Goal: Task Accomplishment & Management: Use online tool/utility

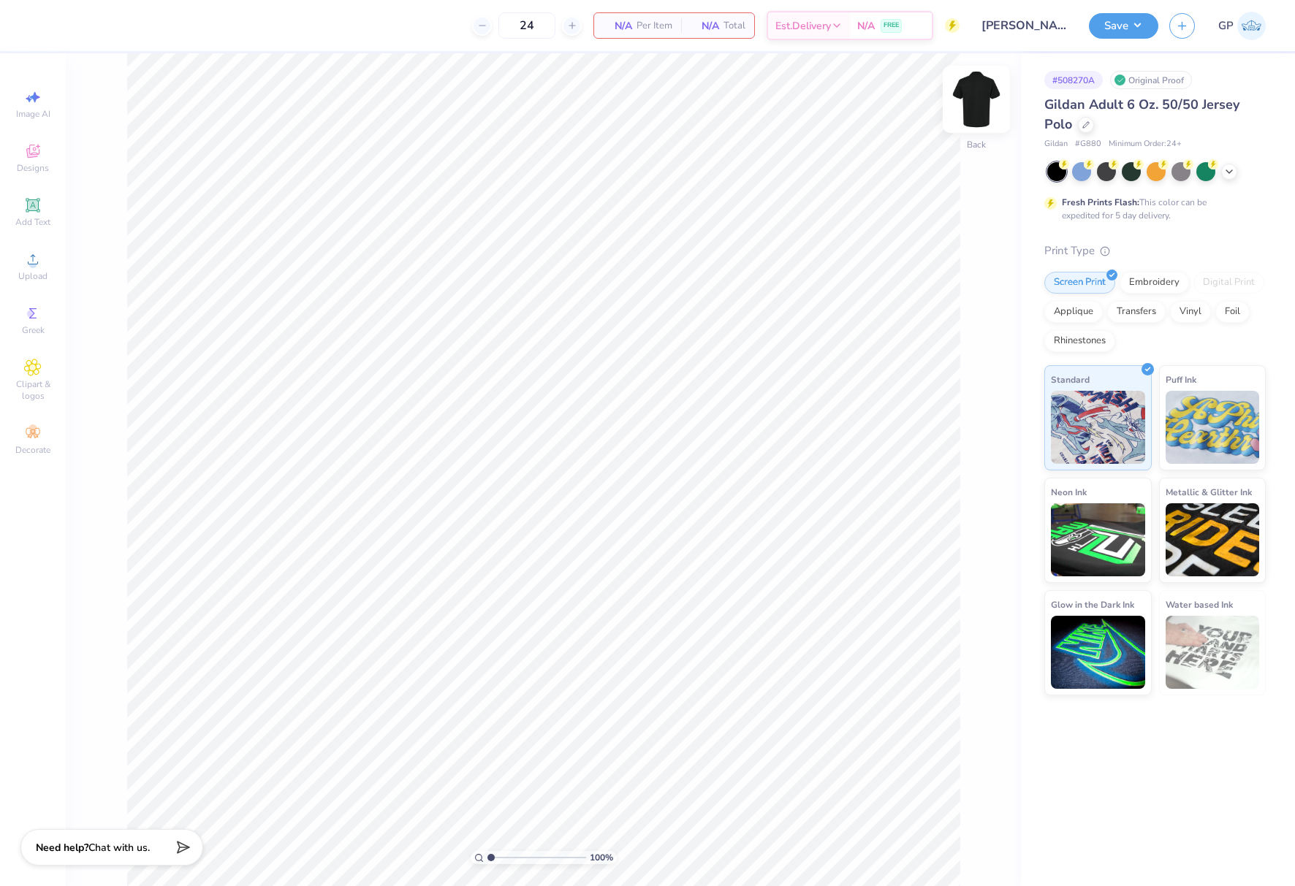
click at [974, 97] on img at bounding box center [976, 99] width 58 height 58
click at [28, 270] on span "Upload" at bounding box center [32, 276] width 29 height 12
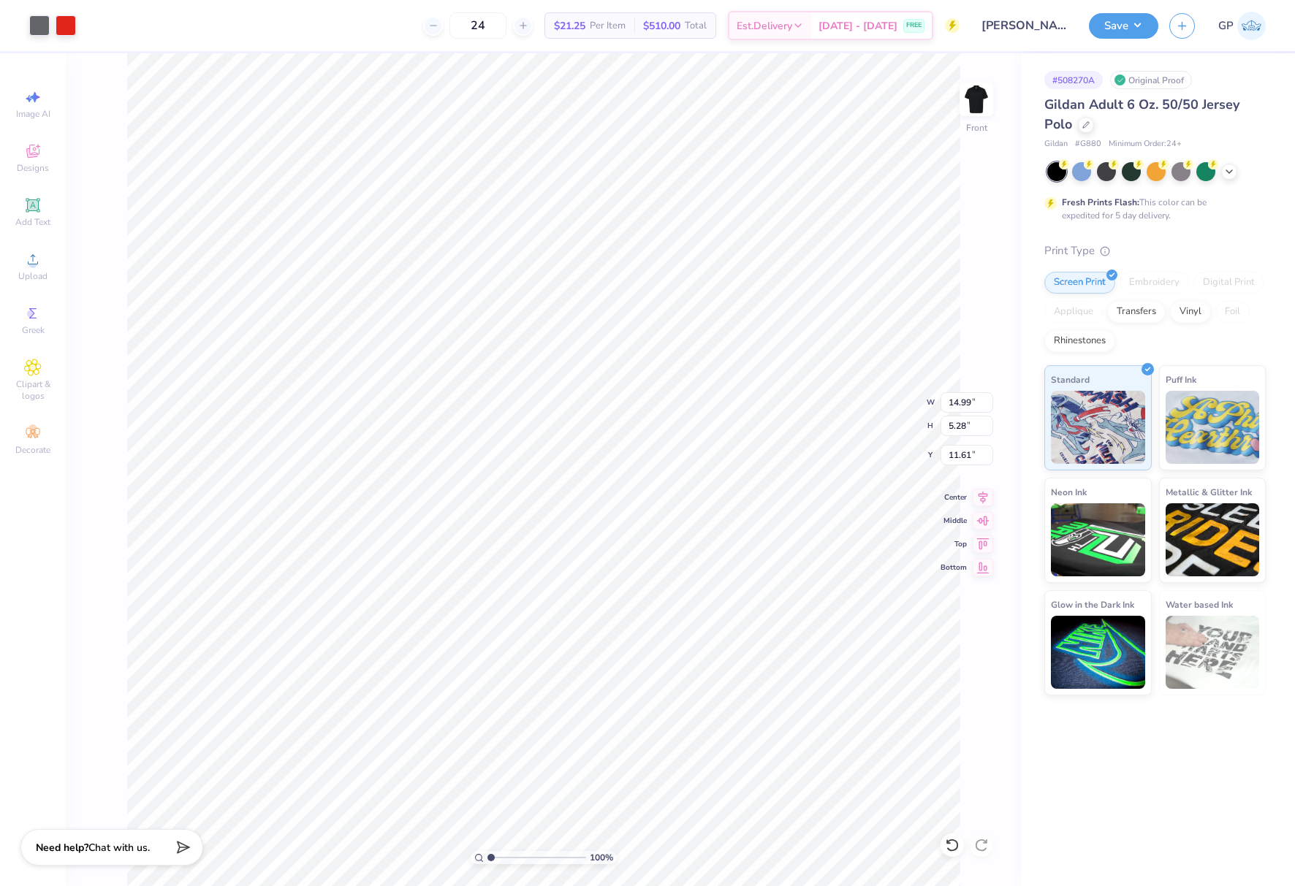
type input "9.94"
type input "3.50"
click at [954, 408] on input "9.94" at bounding box center [967, 402] width 53 height 20
type input "11.00"
type input "3.87"
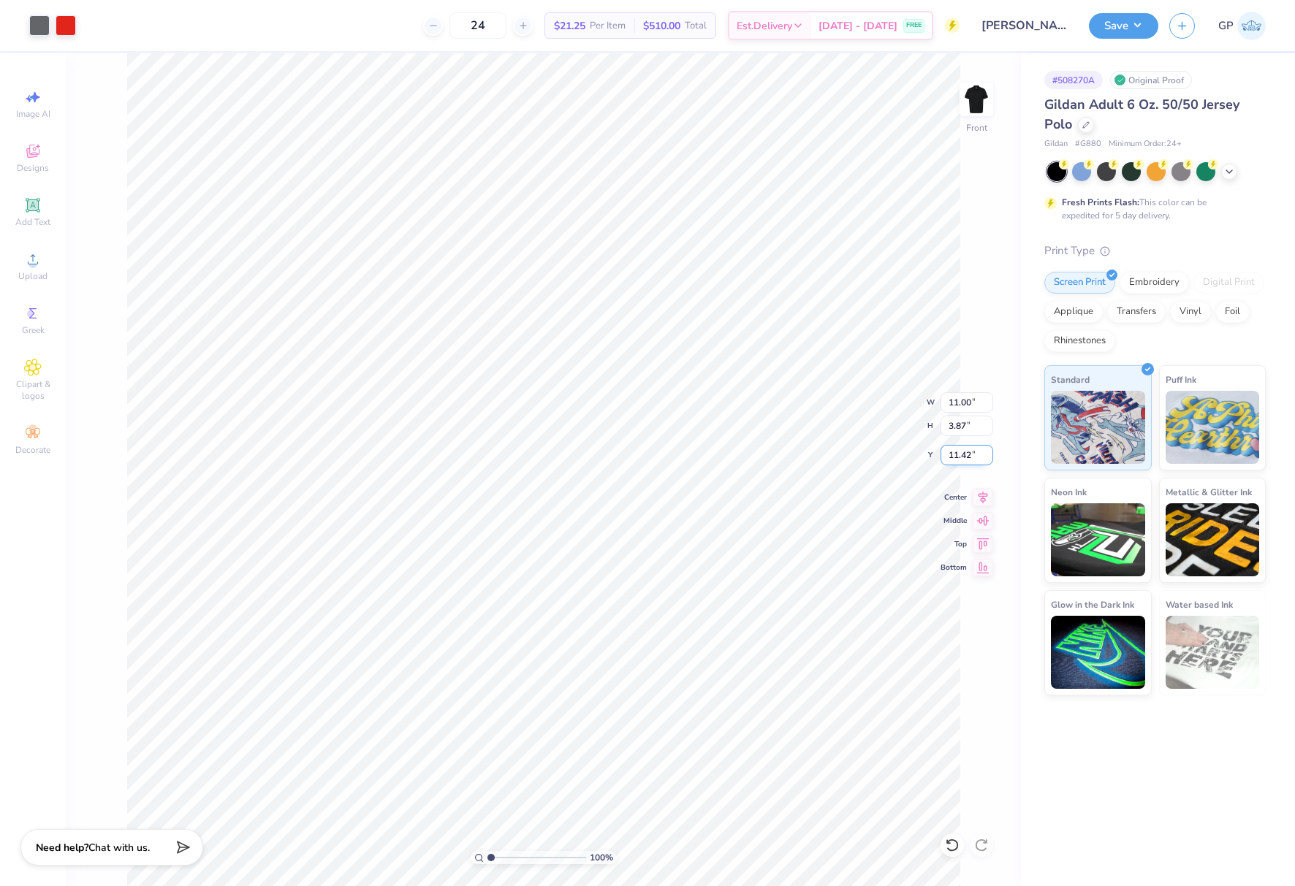
click at [971, 460] on input "11.42" at bounding box center [967, 455] width 53 height 20
type input "3.00"
type input "6.85"
type input "3.00"
click at [19, 205] on div "Add Text" at bounding box center [32, 212] width 51 height 43
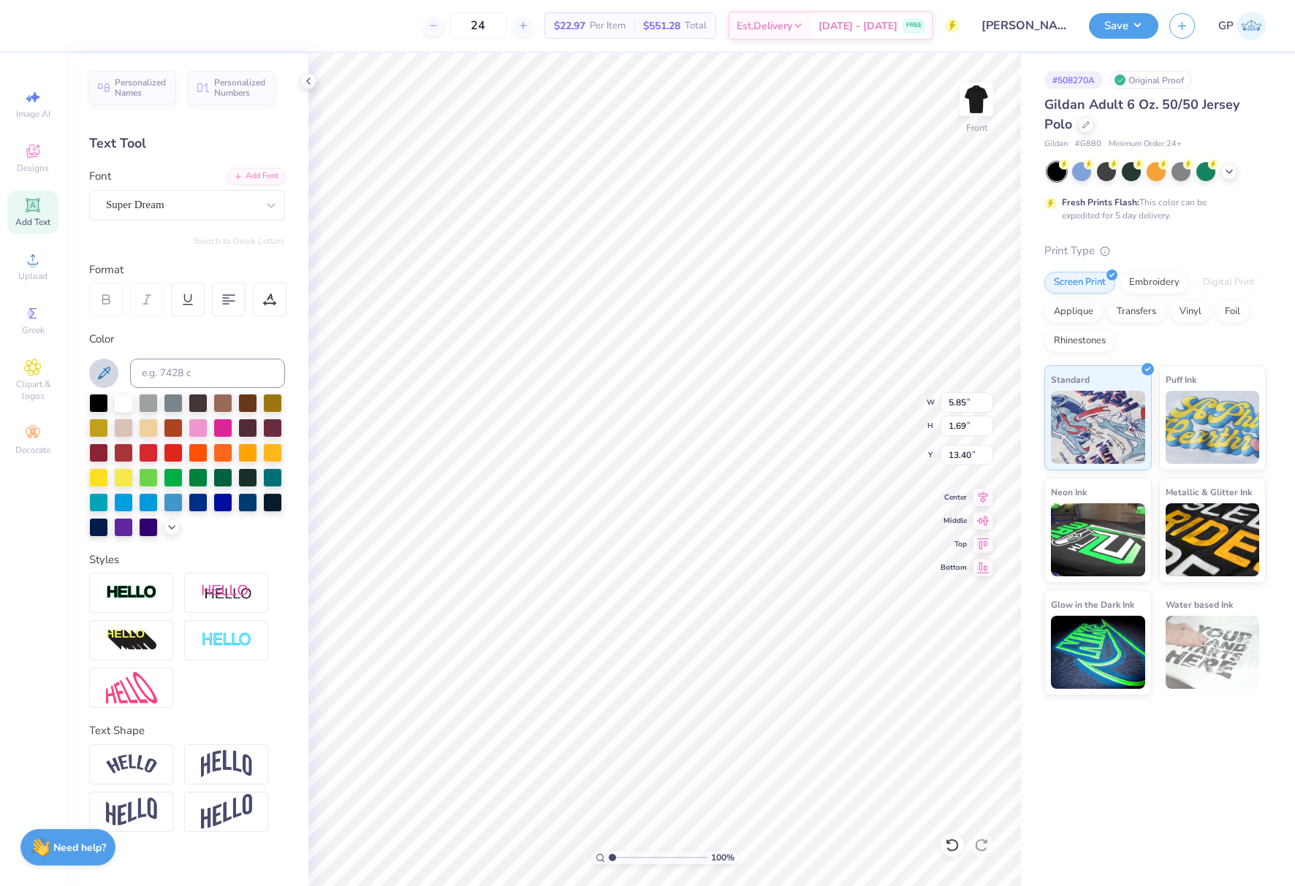
click at [110, 367] on icon at bounding box center [104, 374] width 18 height 18
paste textarea "of Platteville Wisconsin 6-19 & 6-48"
type textarea "of Platteville Wisconsin 6-19 & 6-48"
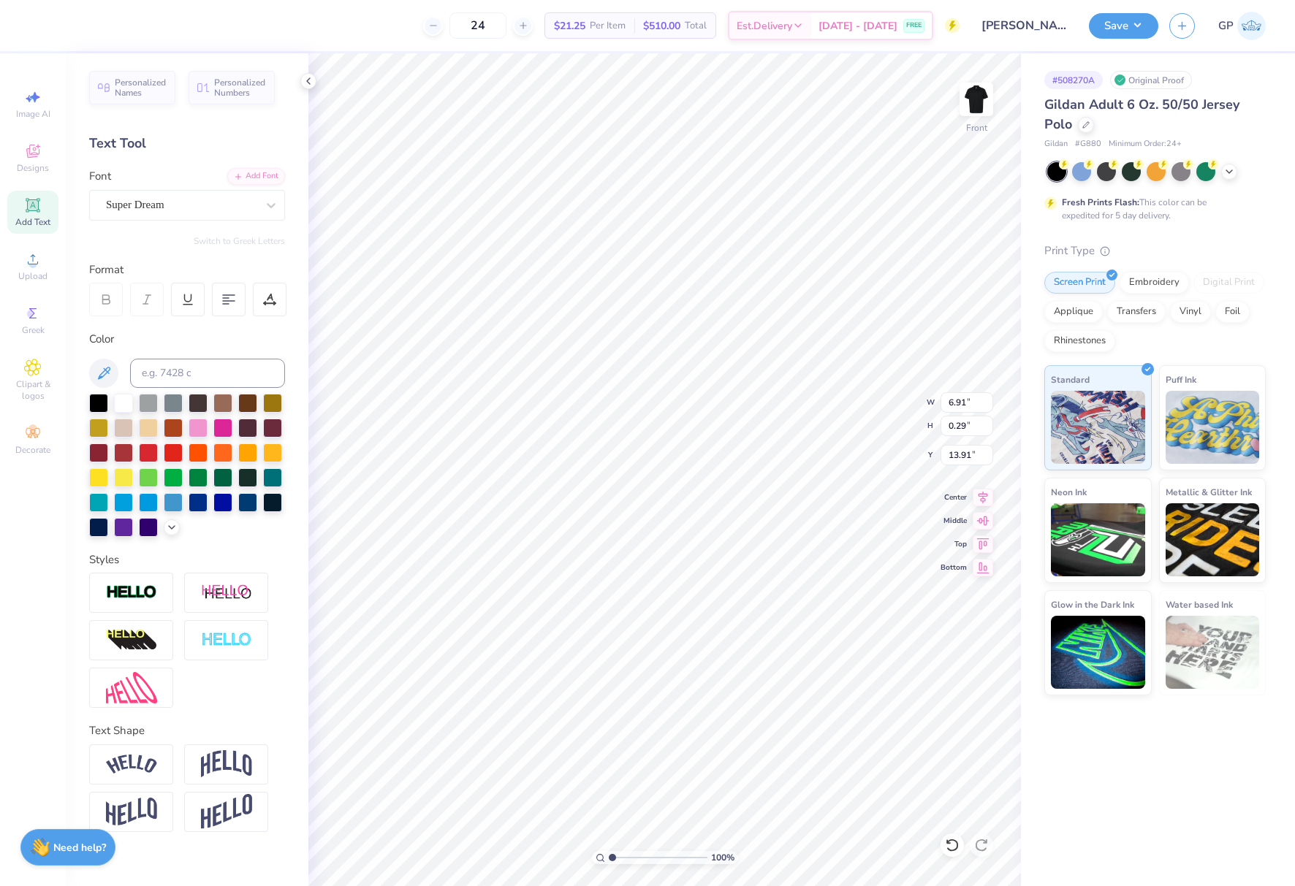
type input "6.91"
type input "0.29"
type input "6.29"
type input "5.98"
type input "0.25"
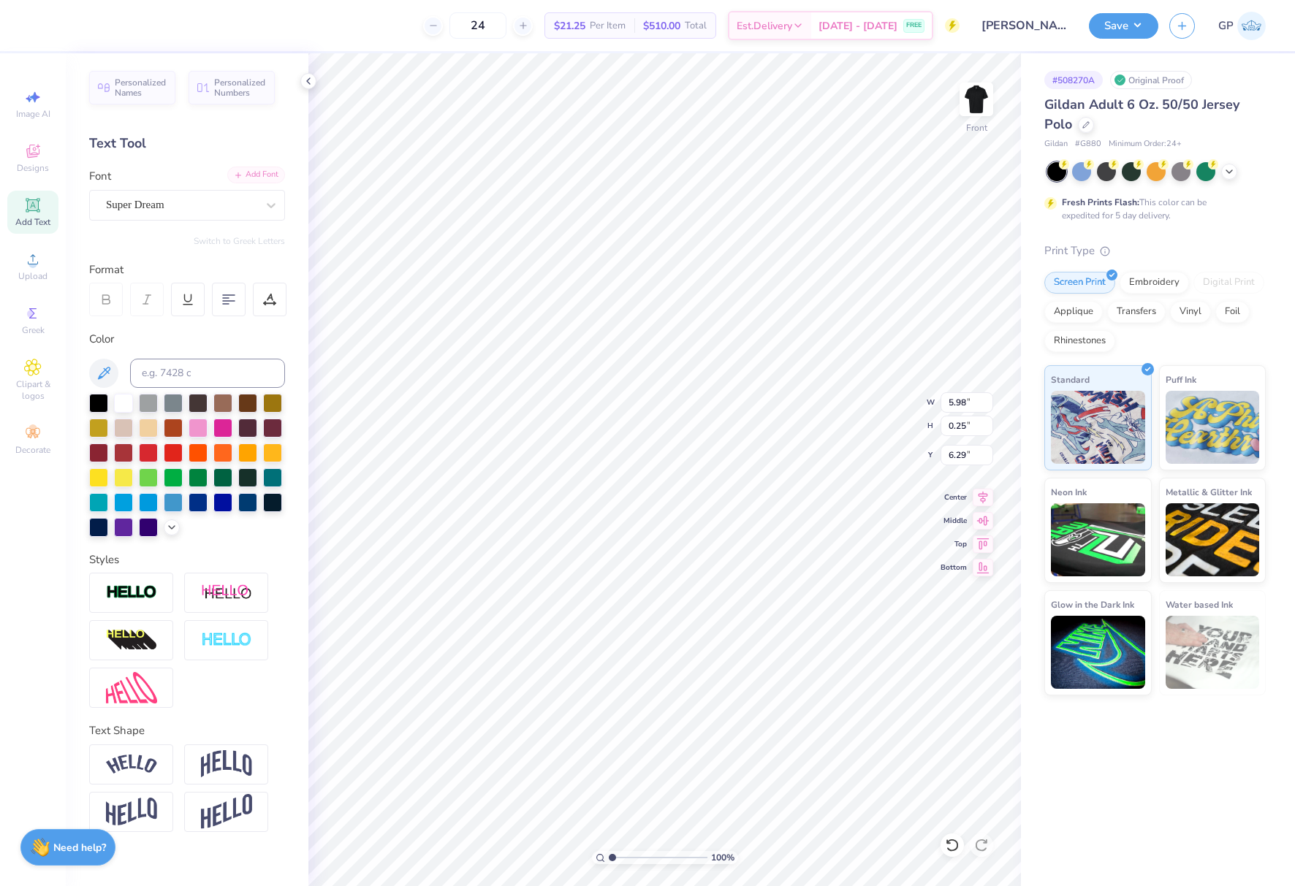
click at [245, 168] on div "Add Font" at bounding box center [256, 175] width 58 height 17
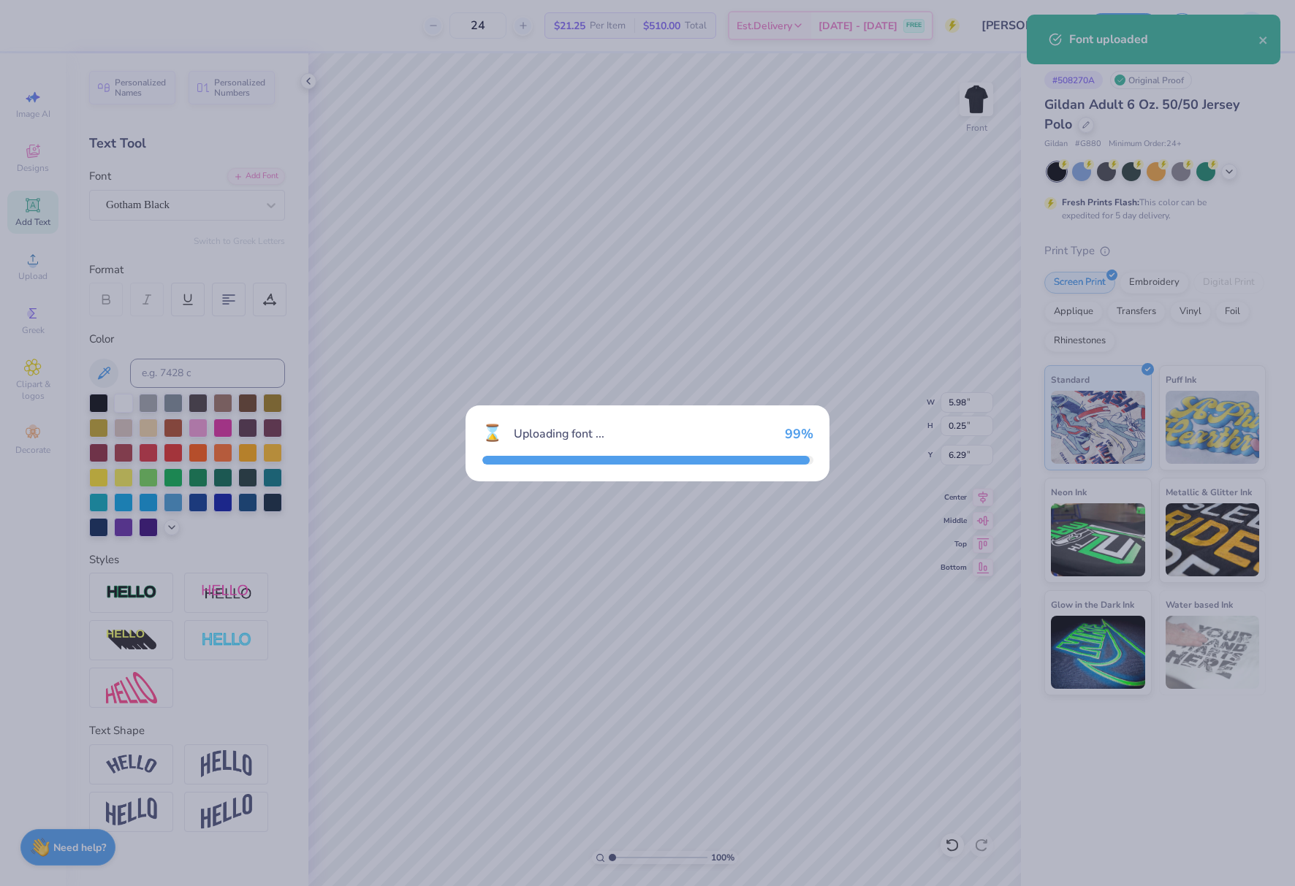
type input "6.44"
type input "0.27"
type input "6.28"
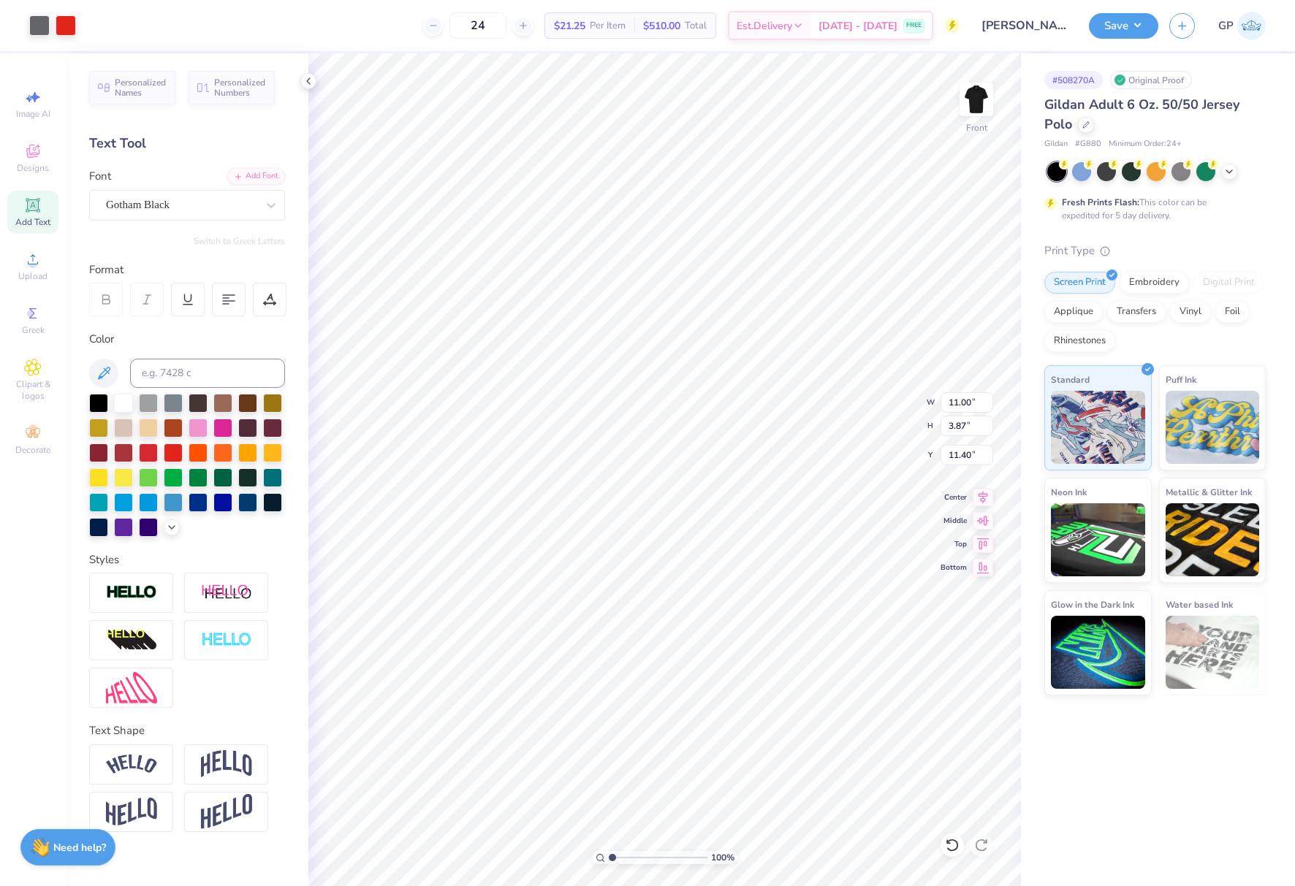
type input "11.40"
type input "6.44"
type input "0.27"
type input "14.54"
type input "6.28"
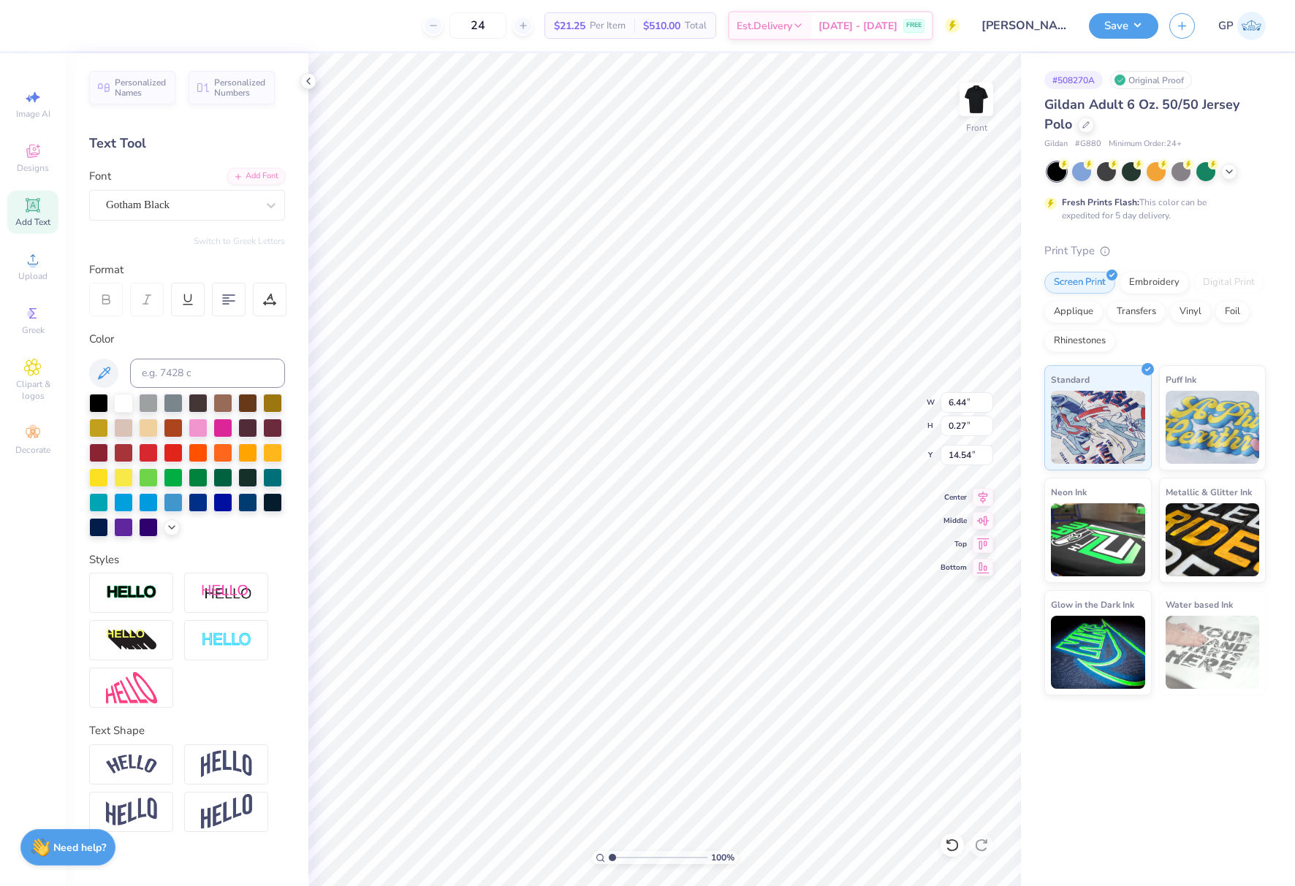
type input "0.26"
type input "3.00"
click at [1098, 20] on button "Save" at bounding box center [1123, 24] width 69 height 26
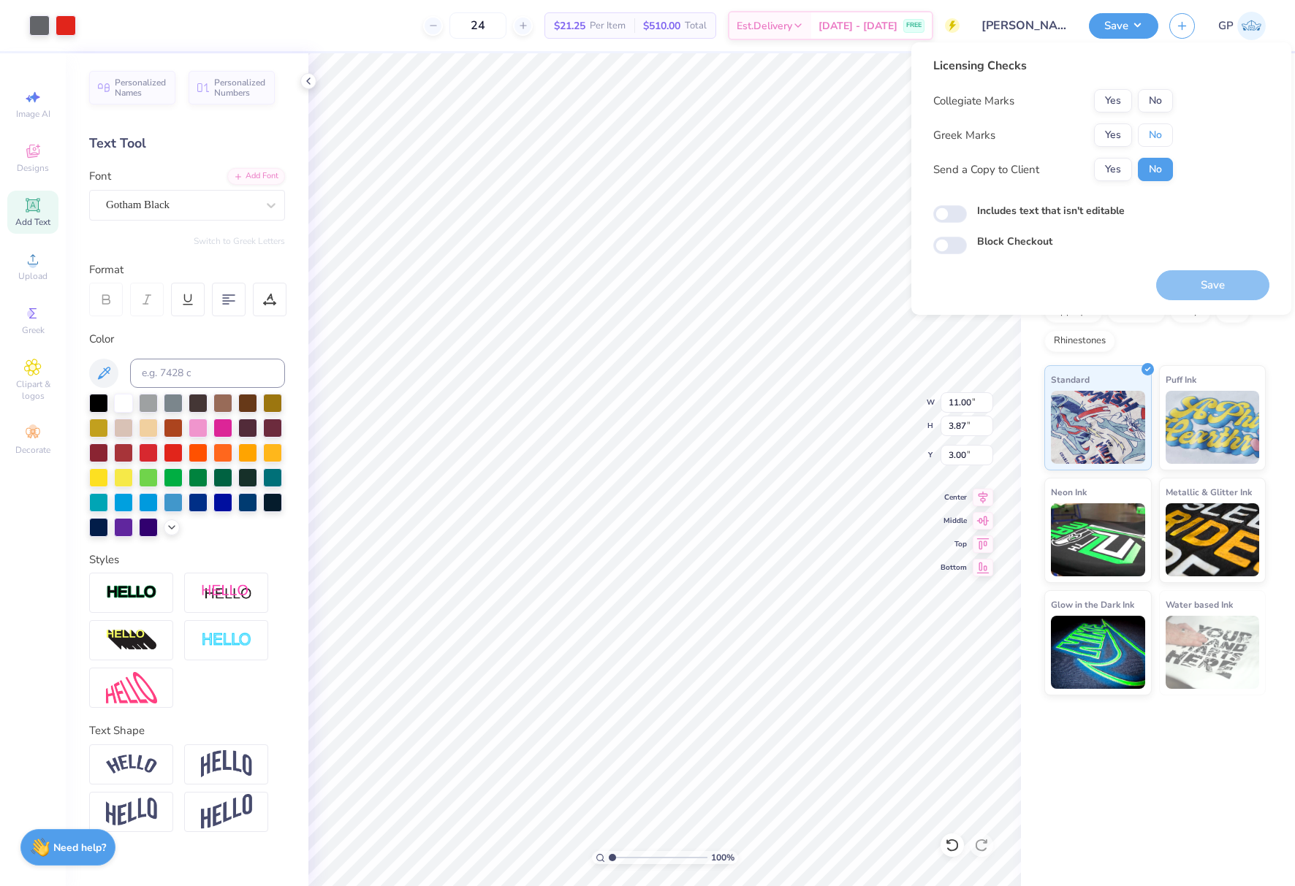
click at [1158, 131] on button "No" at bounding box center [1155, 135] width 35 height 23
click at [1155, 98] on button "No" at bounding box center [1155, 100] width 35 height 23
click at [944, 213] on input "Includes text that isn't editable" at bounding box center [950, 214] width 34 height 18
checkbox input "true"
click at [1231, 292] on button "Save" at bounding box center [1212, 285] width 113 height 30
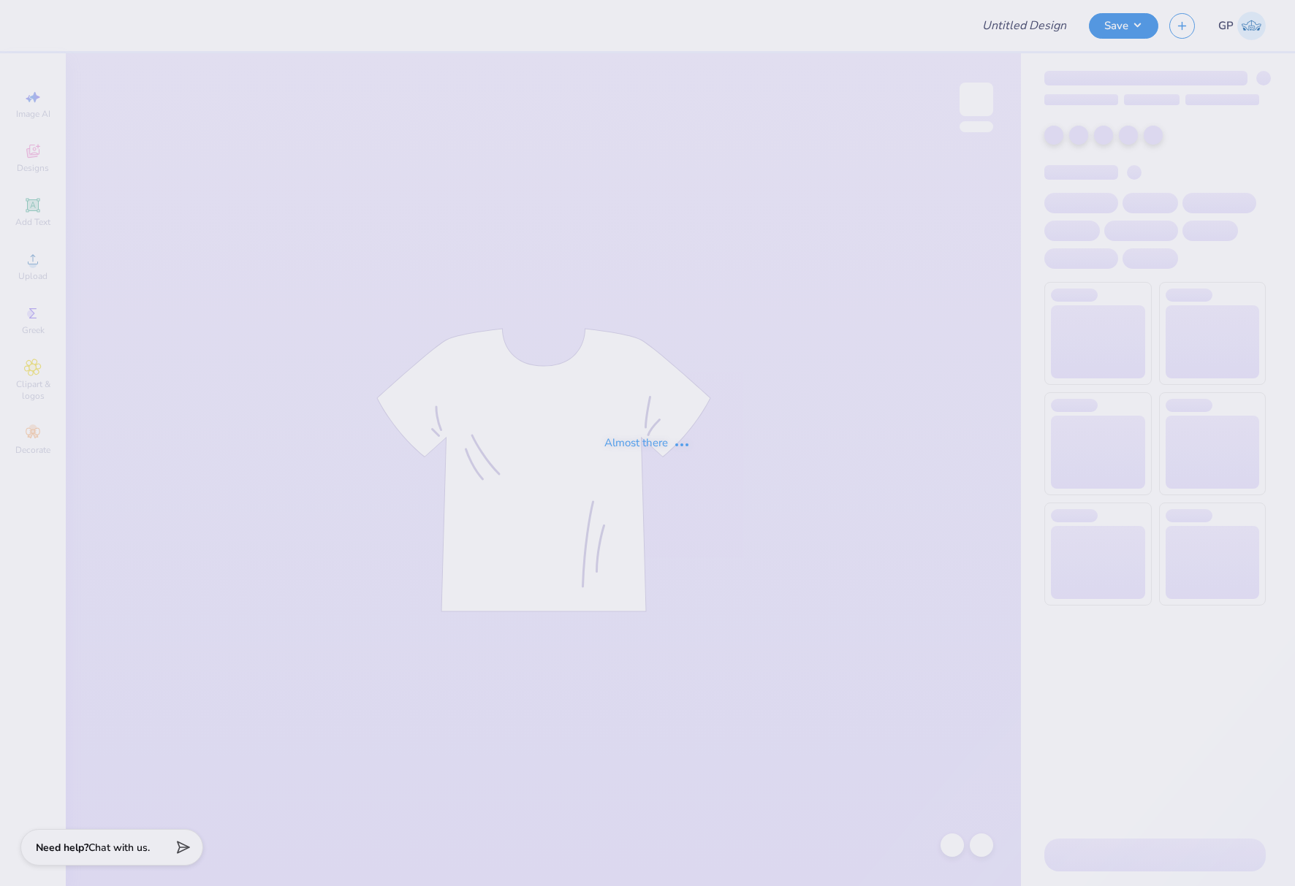
type input "Phi Mu Merch"
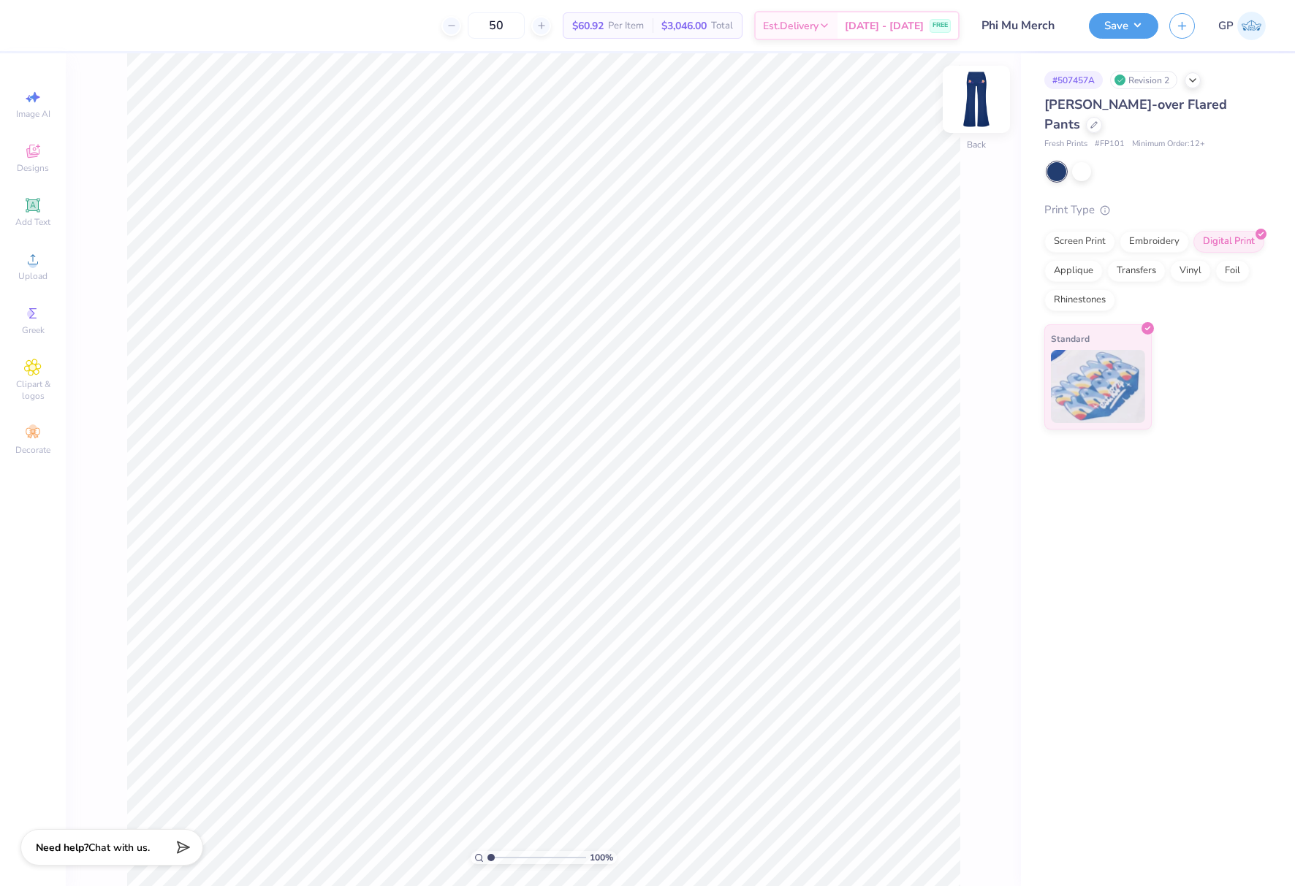
click at [969, 109] on img at bounding box center [976, 99] width 58 height 58
type input "1.70"
click at [952, 408] on input "3.86" at bounding box center [967, 402] width 53 height 20
drag, startPoint x: 494, startPoint y: 856, endPoint x: 514, endPoint y: 851, distance: 20.4
type input "3.35"
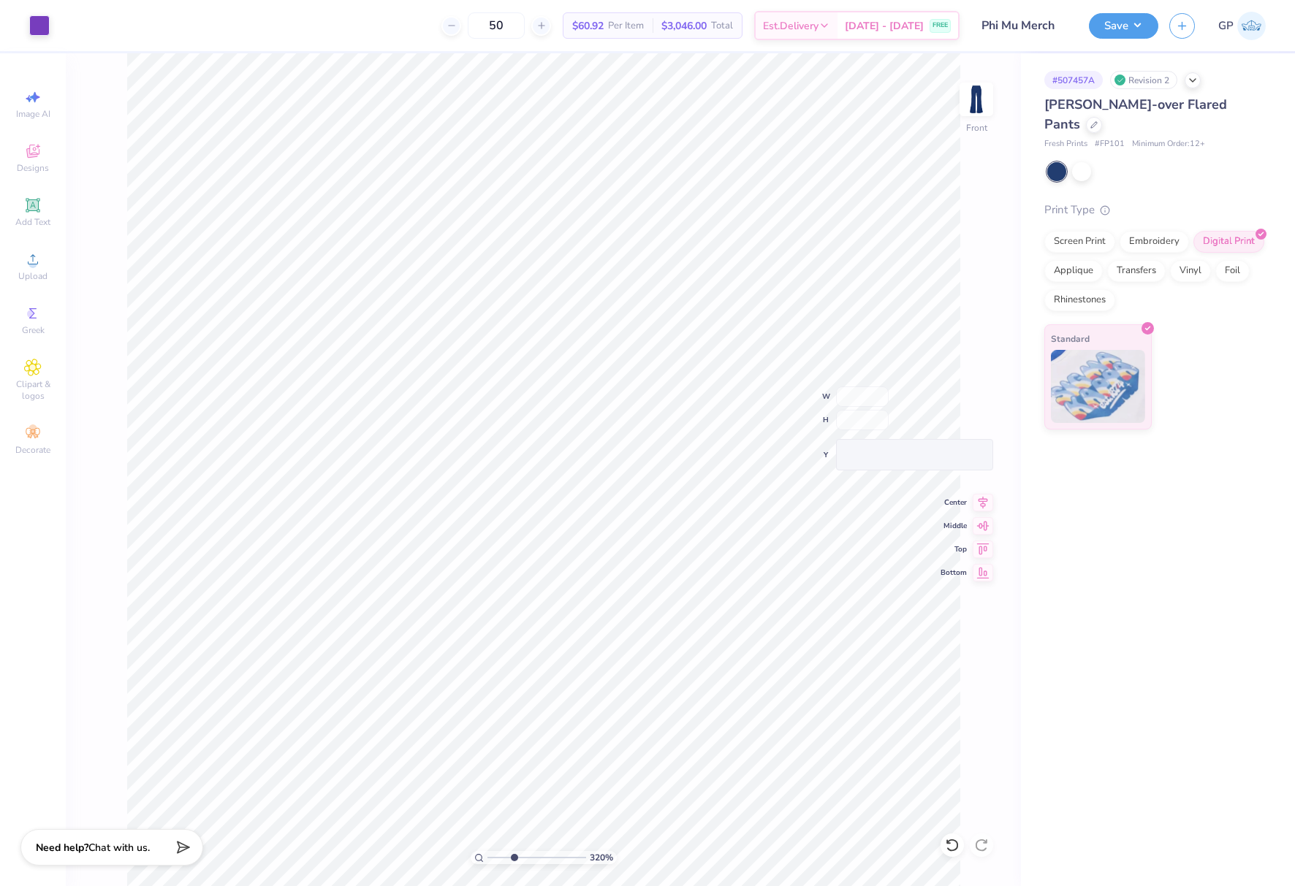
click at [514, 851] on input "range" at bounding box center [536, 857] width 99 height 13
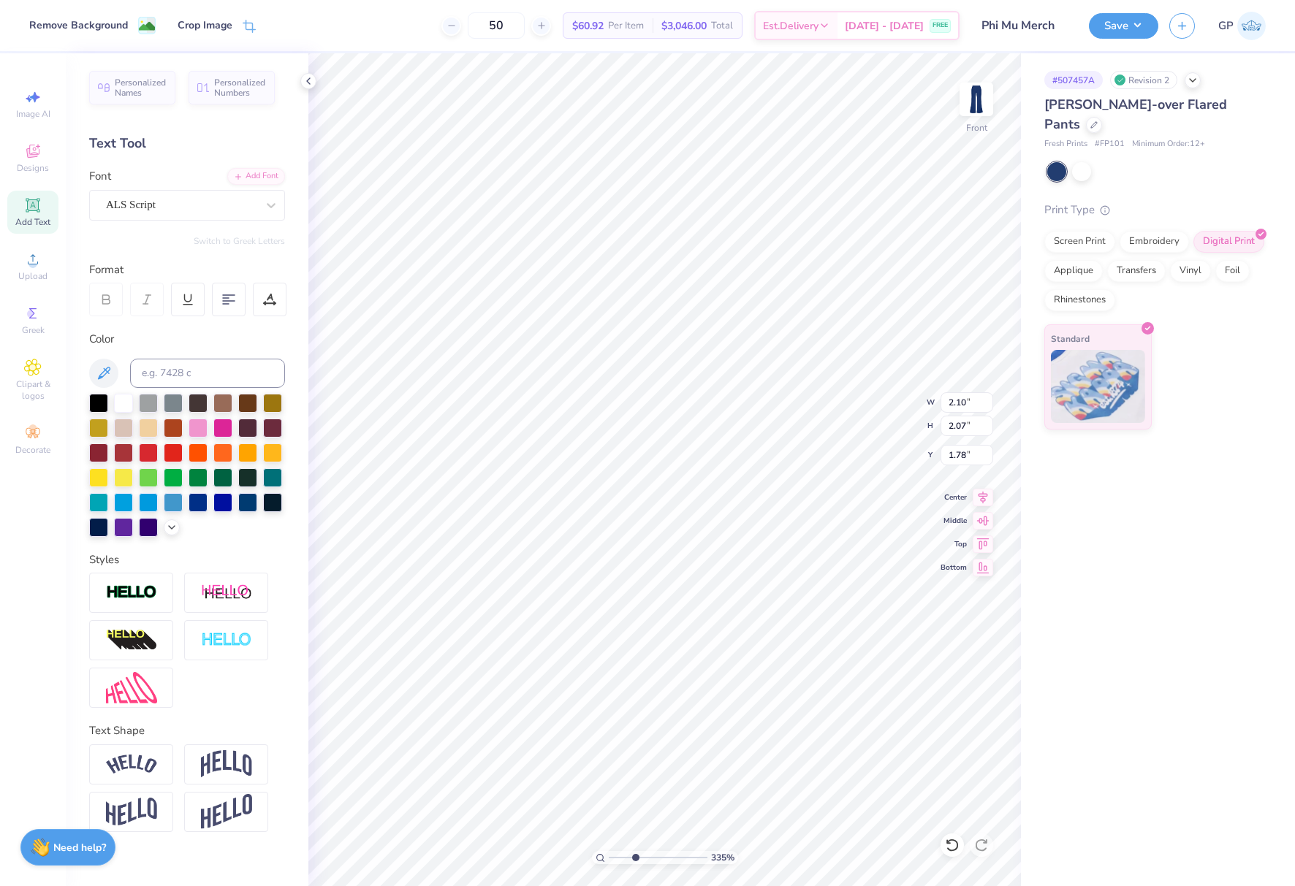
type input "3.39"
type input "3.35"
click at [1148, 229] on div "Embroidery" at bounding box center [1154, 240] width 69 height 22
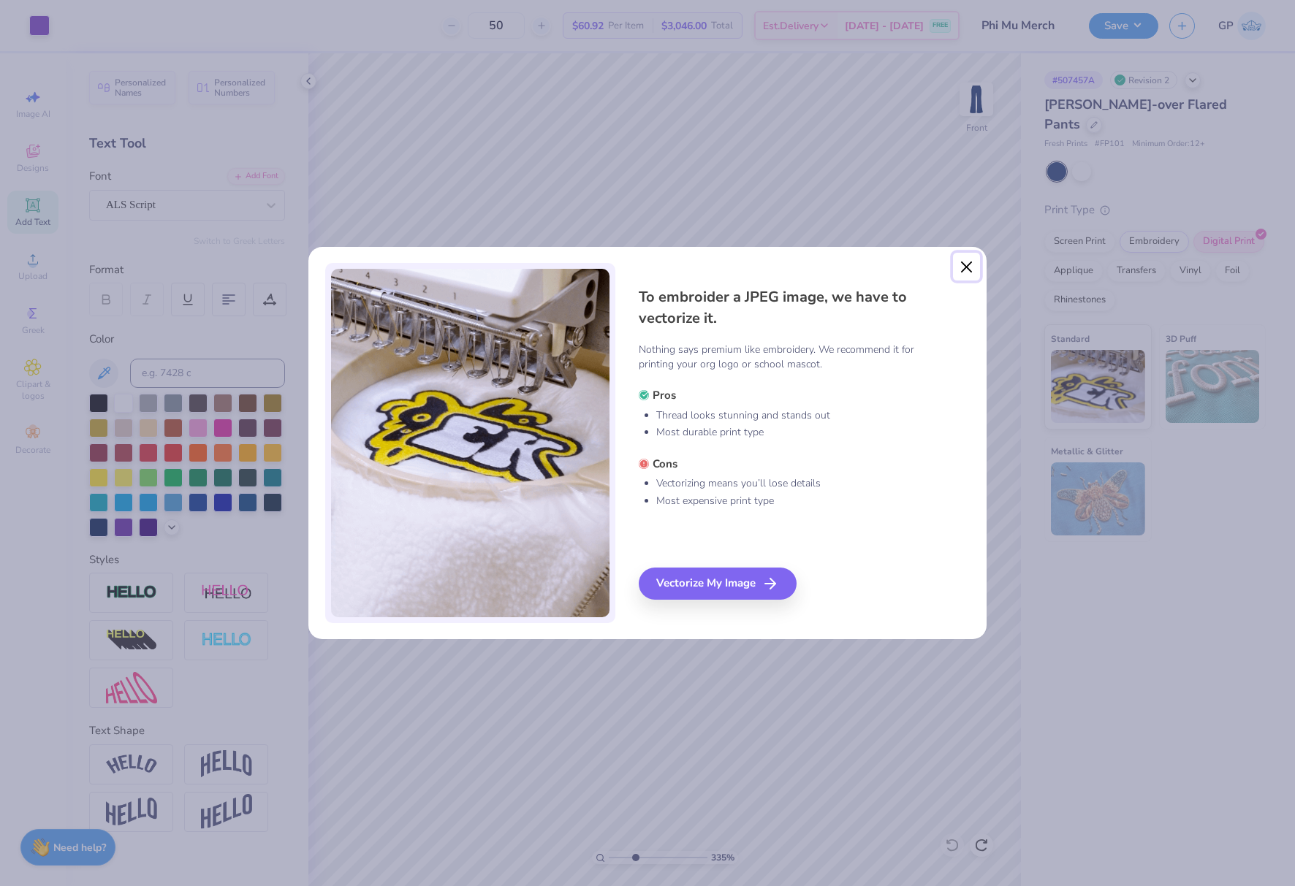
click at [962, 262] on button "Close" at bounding box center [967, 267] width 28 height 28
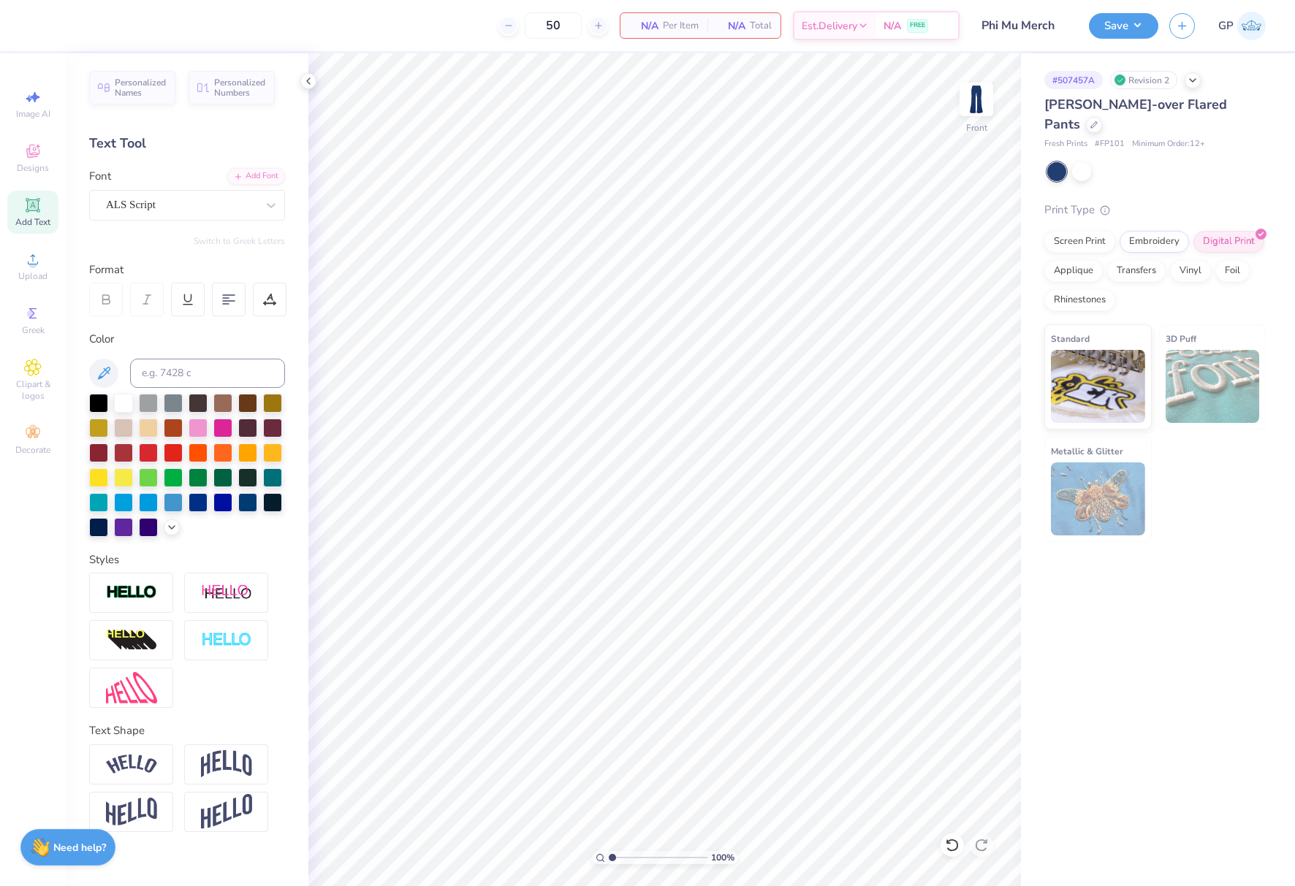
drag, startPoint x: 638, startPoint y: 858, endPoint x: 612, endPoint y: 849, distance: 27.0
type input "1.04"
click at [612, 851] on input "range" at bounding box center [658, 857] width 99 height 13
click at [35, 263] on circle at bounding box center [33, 264] width 8 height 8
click at [1140, 229] on div "Embroidery" at bounding box center [1154, 240] width 69 height 22
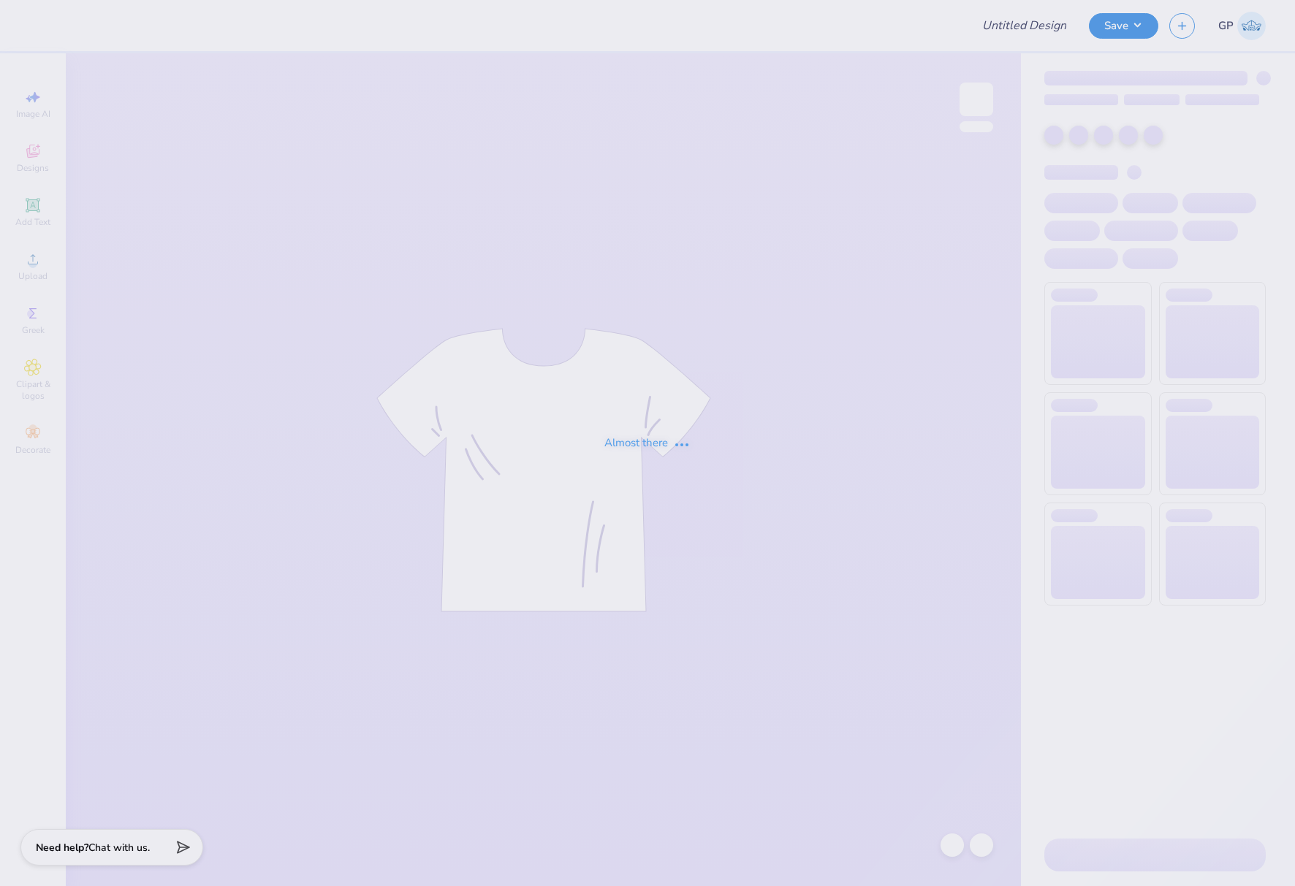
type input "Hoodies for WiB"
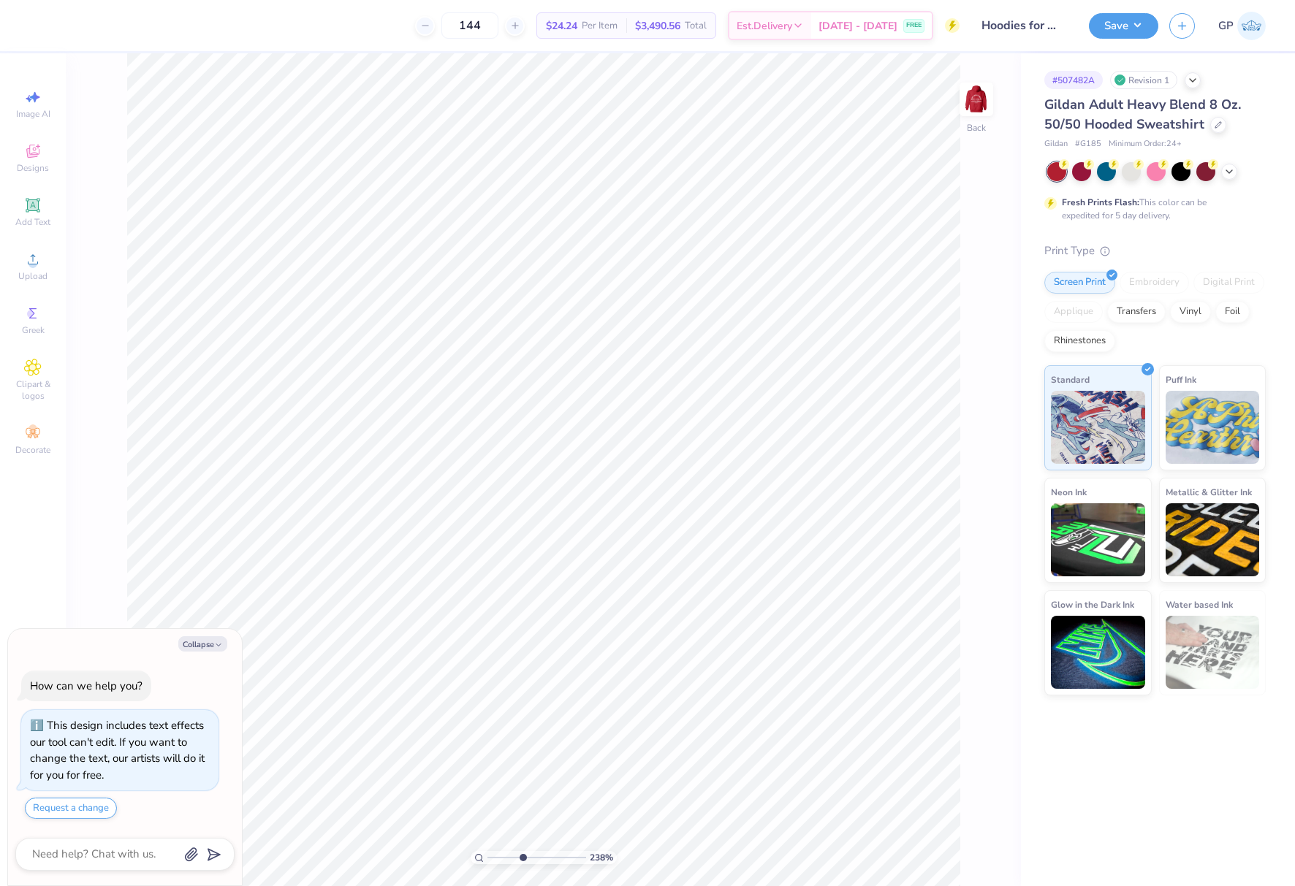
type input "4.24"
type textarea "x"
type input "1"
drag, startPoint x: 490, startPoint y: 856, endPoint x: 477, endPoint y: 851, distance: 13.9
click at [487, 851] on input "range" at bounding box center [536, 857] width 99 height 13
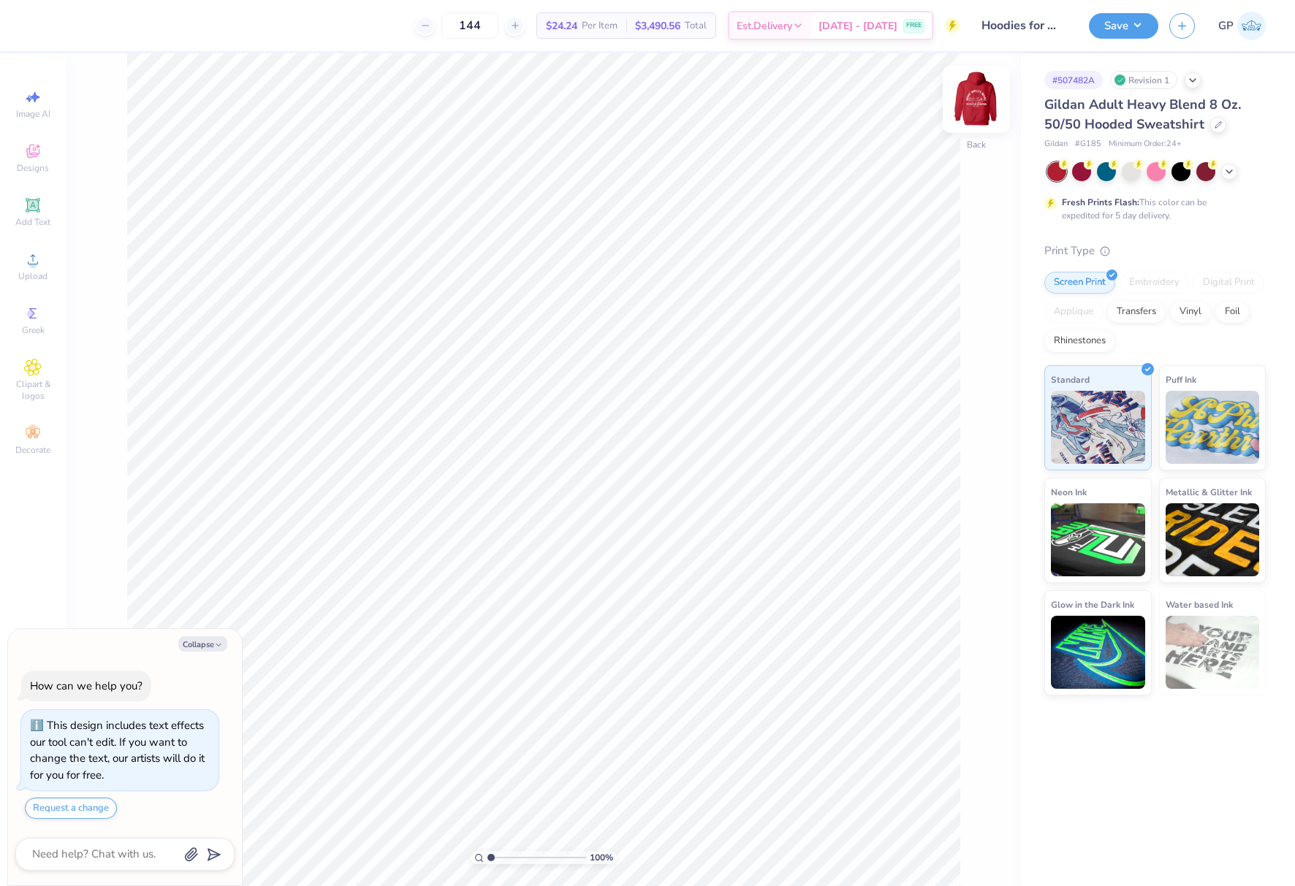
click at [968, 103] on img at bounding box center [976, 99] width 58 height 58
type textarea "x"
drag, startPoint x: 490, startPoint y: 854, endPoint x: 501, endPoint y: 853, distance: 11.8
type input "2.01"
click at [501, 854] on input "range" at bounding box center [536, 857] width 99 height 13
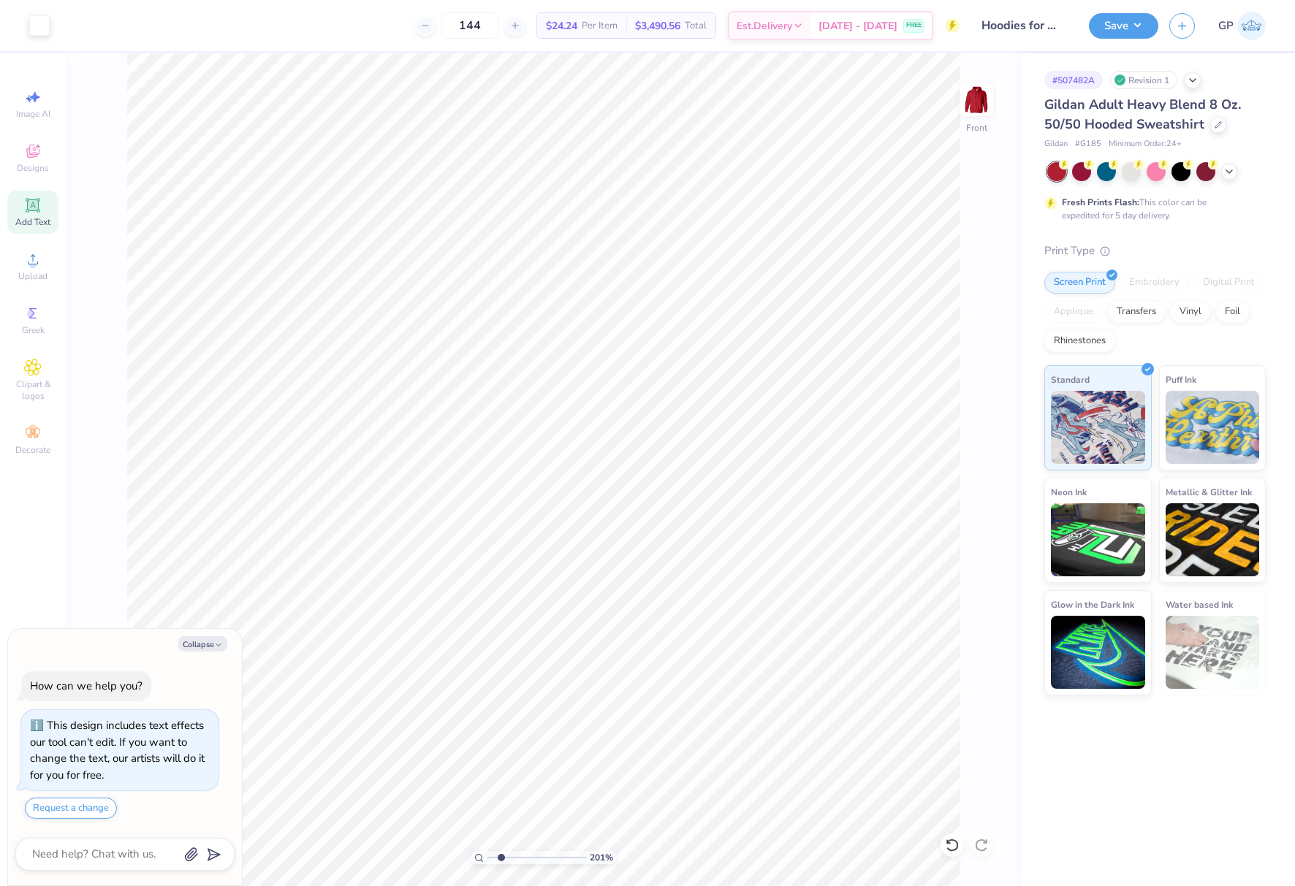
click at [28, 216] on div "Add Text" at bounding box center [32, 212] width 51 height 43
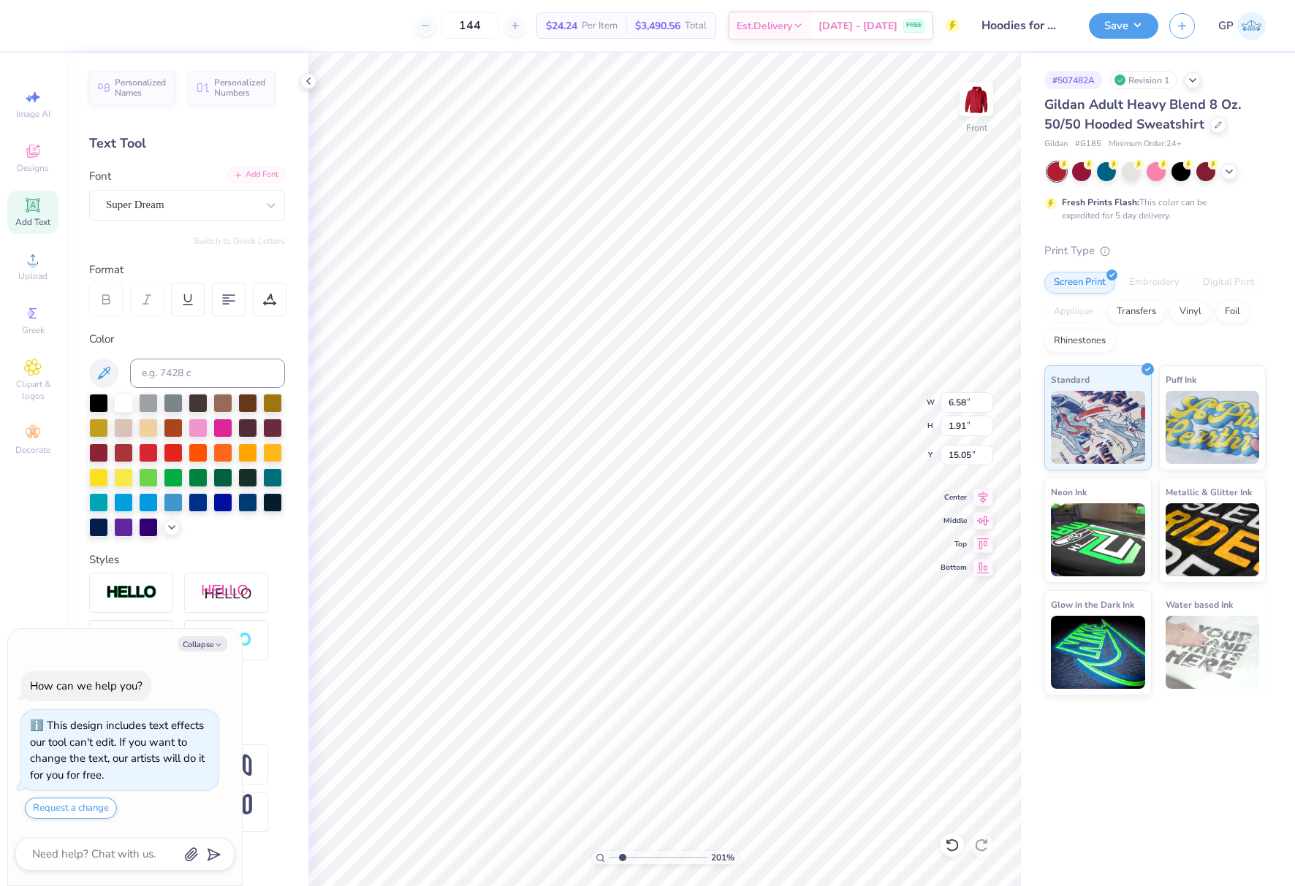
click at [244, 177] on div "Add Font" at bounding box center [256, 175] width 58 height 17
click at [280, 170] on div "Add Font" at bounding box center [256, 175] width 58 height 17
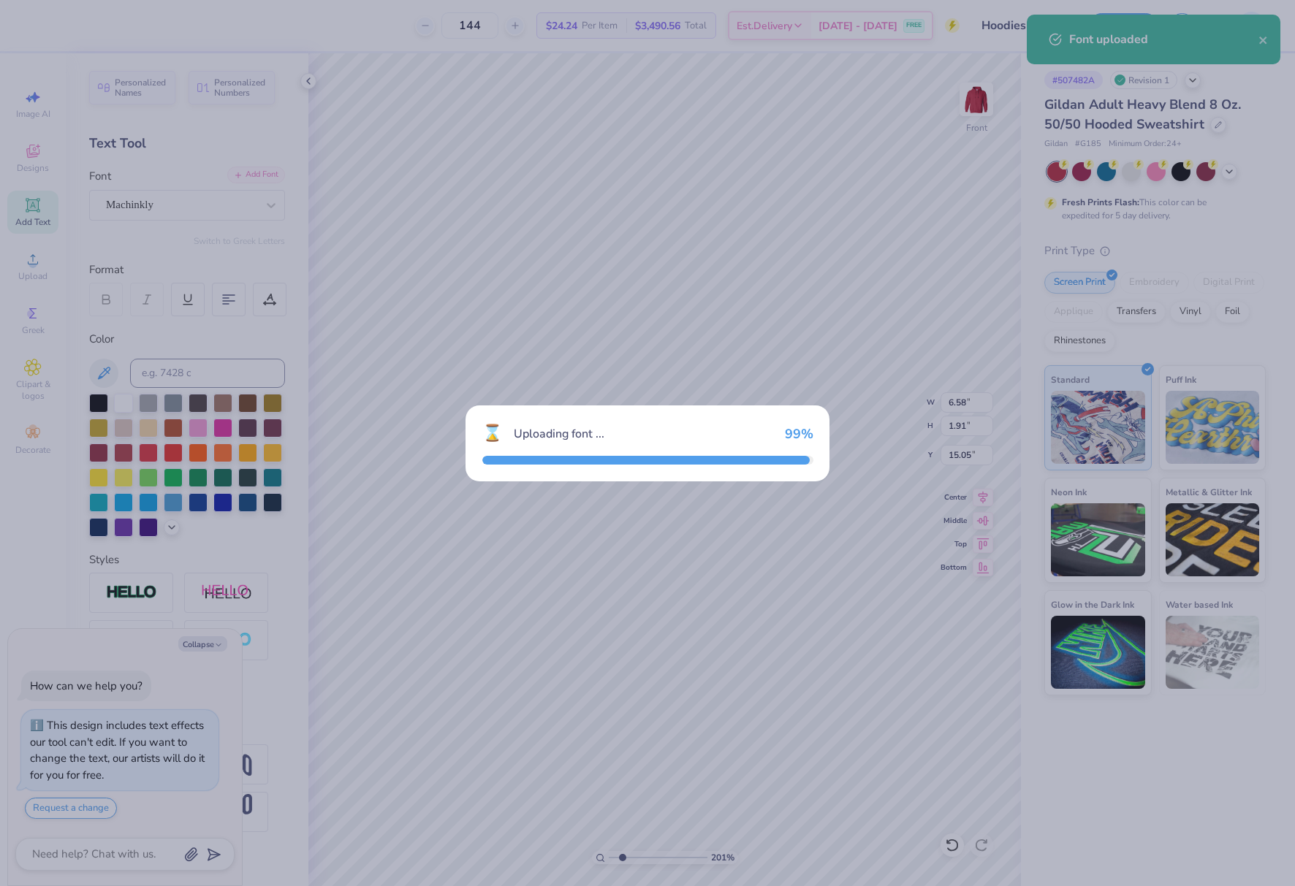
type textarea "x"
type input "6.50"
type input "2.07"
type input "14.96"
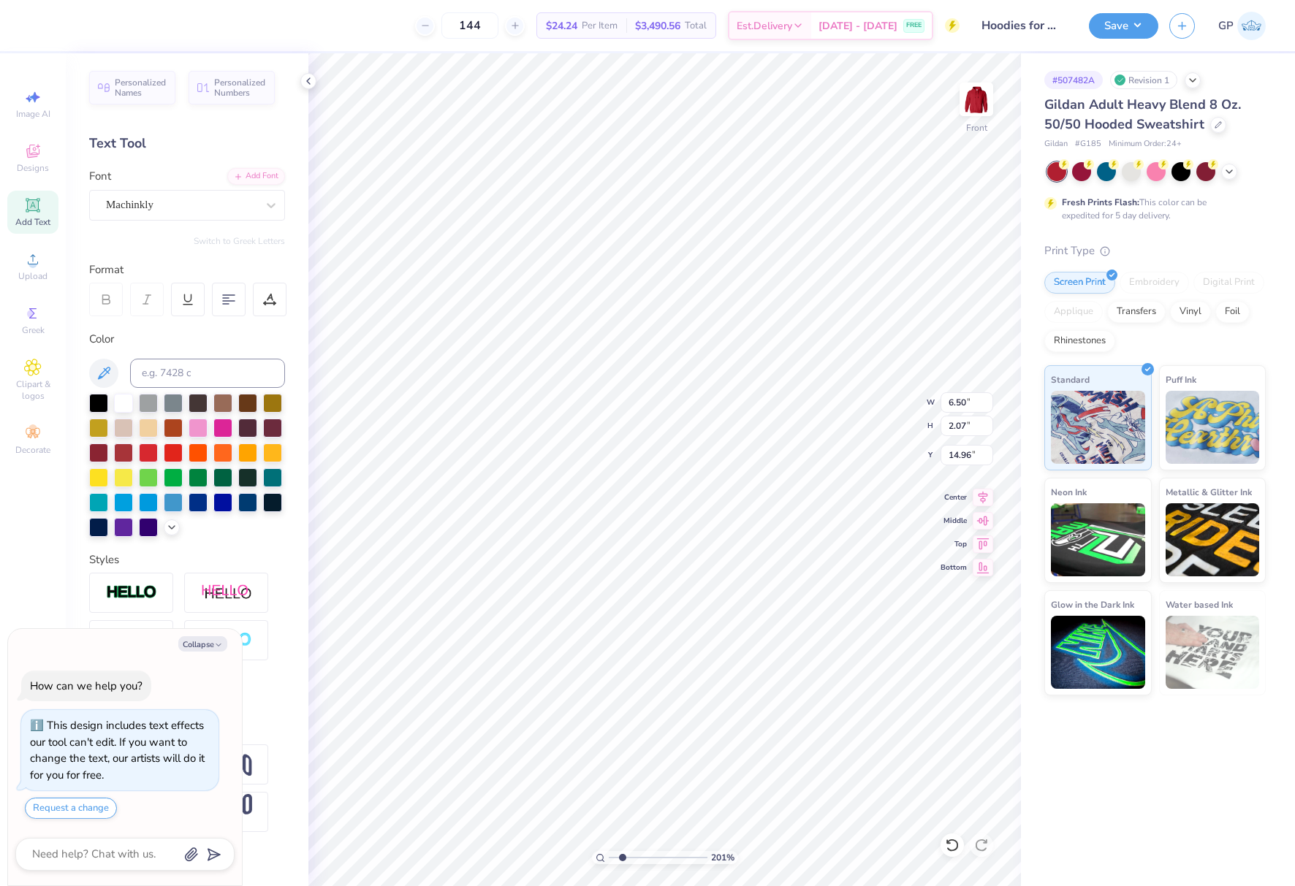
paste textarea "La Crosse [US_STATE]"
type textarea "x"
type textarea "La Crosse [US_STATE]"
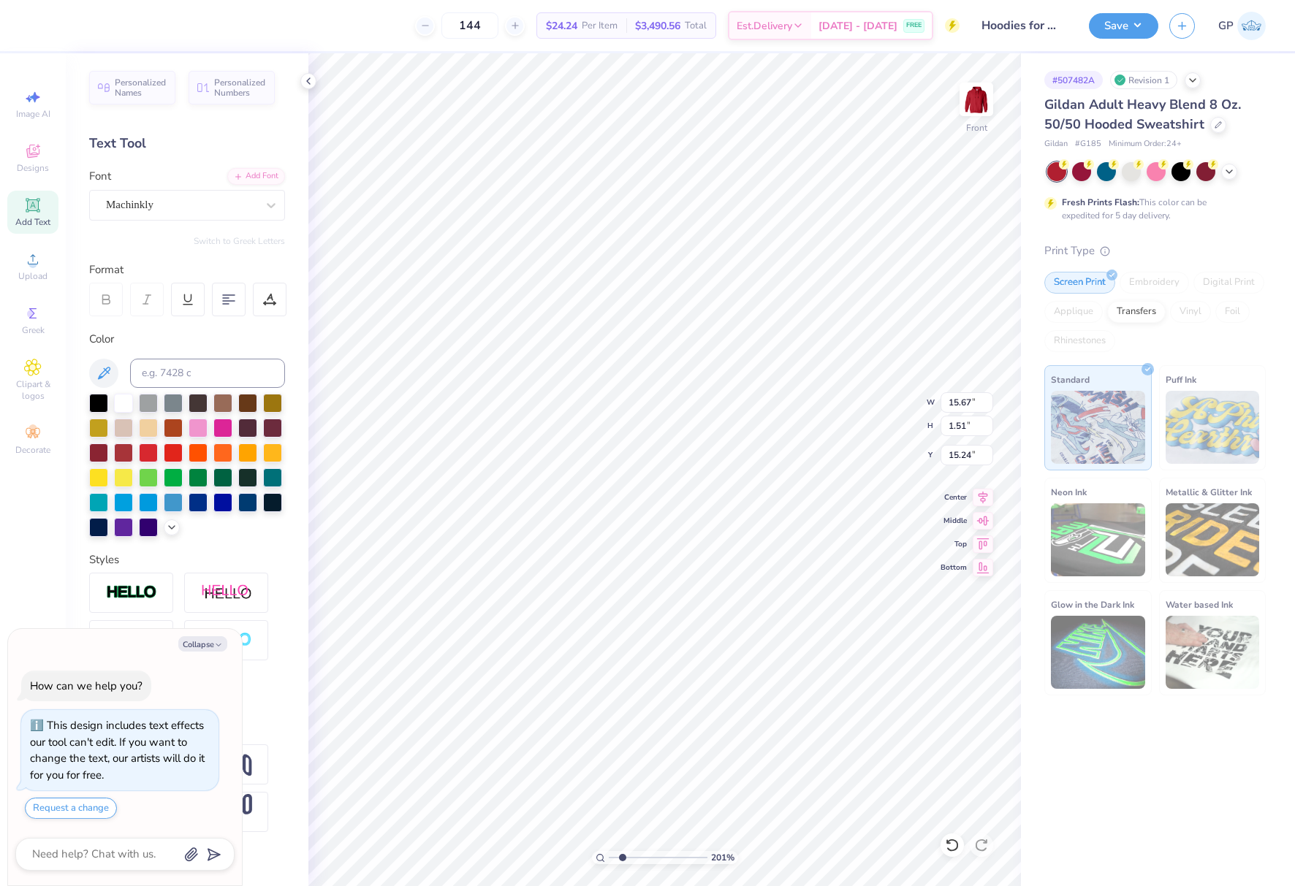
type textarea "x"
drag, startPoint x: 619, startPoint y: 857, endPoint x: 606, endPoint y: 852, distance: 14.1
type input "1"
click at [609, 856] on input "range" at bounding box center [658, 857] width 99 height 13
type textarea "x"
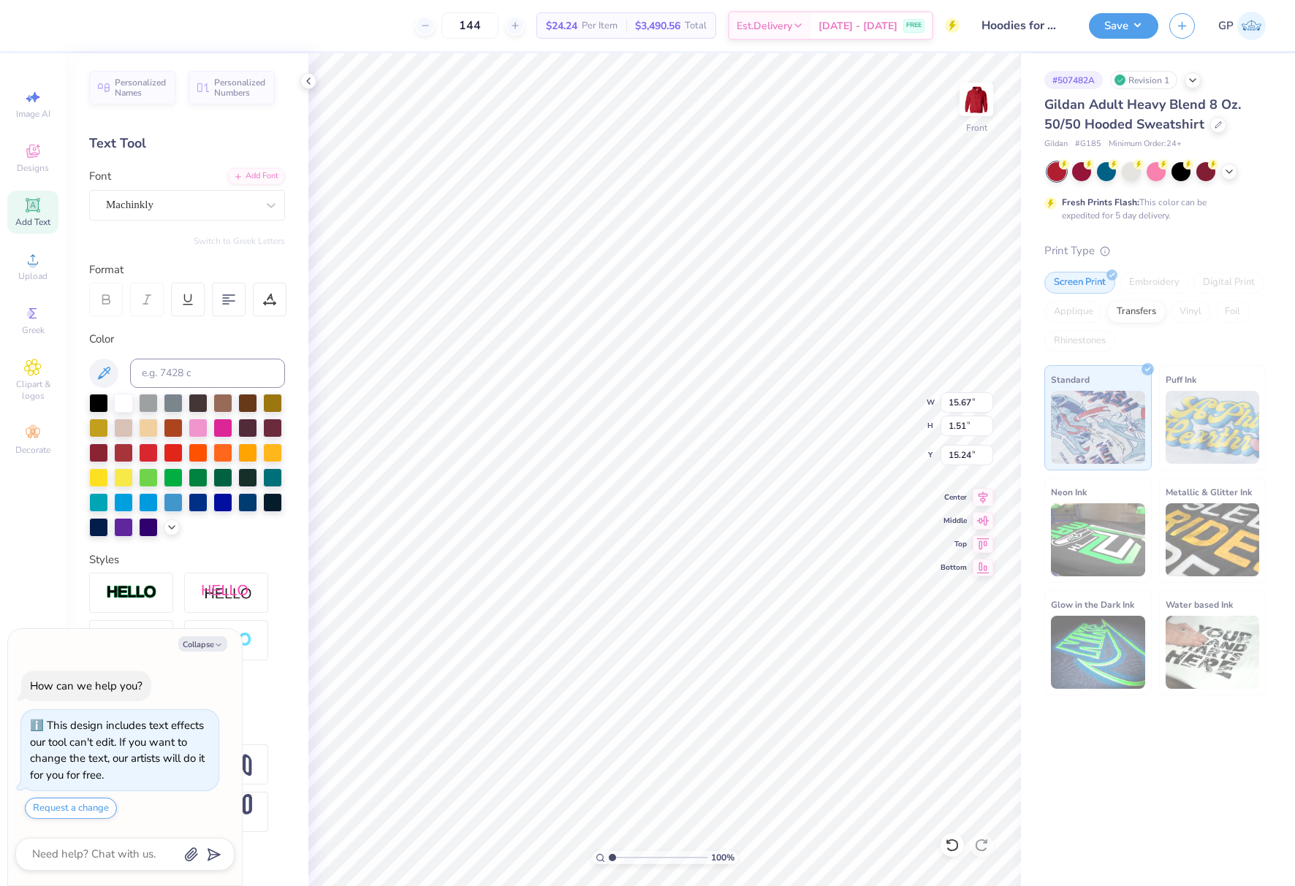
type input "7.55"
type input "0.73"
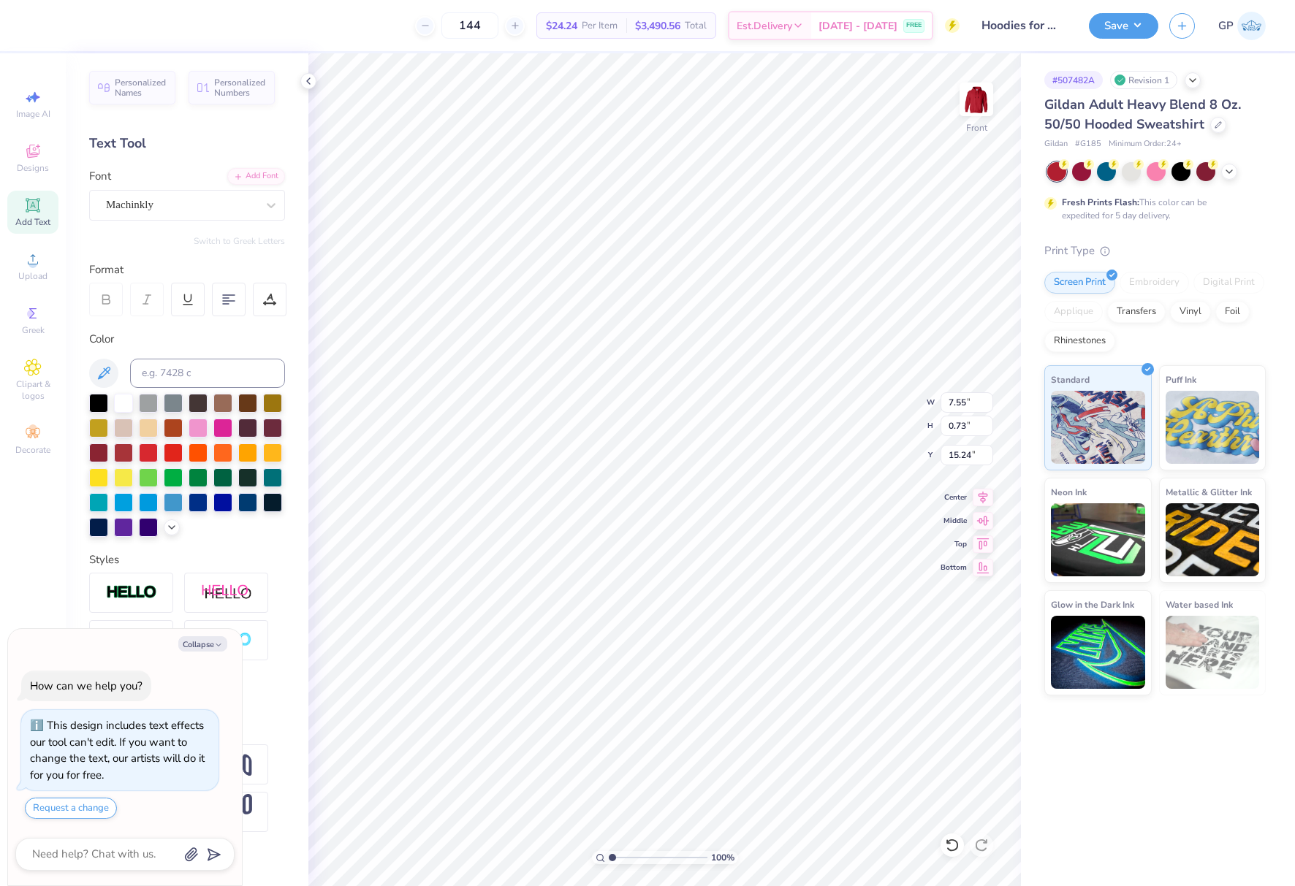
type textarea "x"
type input "13.14"
drag, startPoint x: 612, startPoint y: 857, endPoint x: 619, endPoint y: 852, distance: 7.9
type input "1.78"
click at [620, 854] on input "range" at bounding box center [658, 857] width 99 height 13
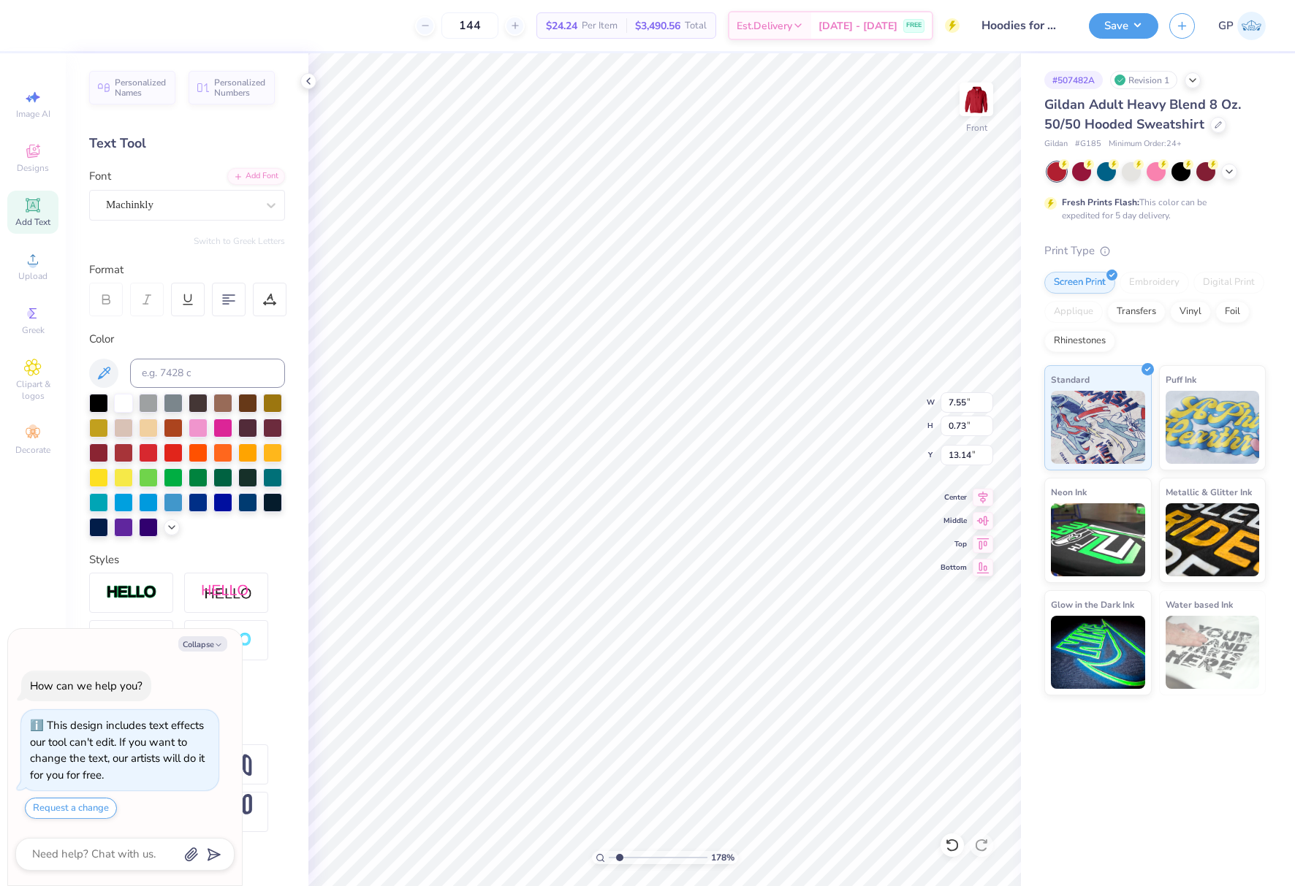
scroll to position [12, 2]
type textarea "x"
type textarea "L"
type textarea "x"
type textarea "LA"
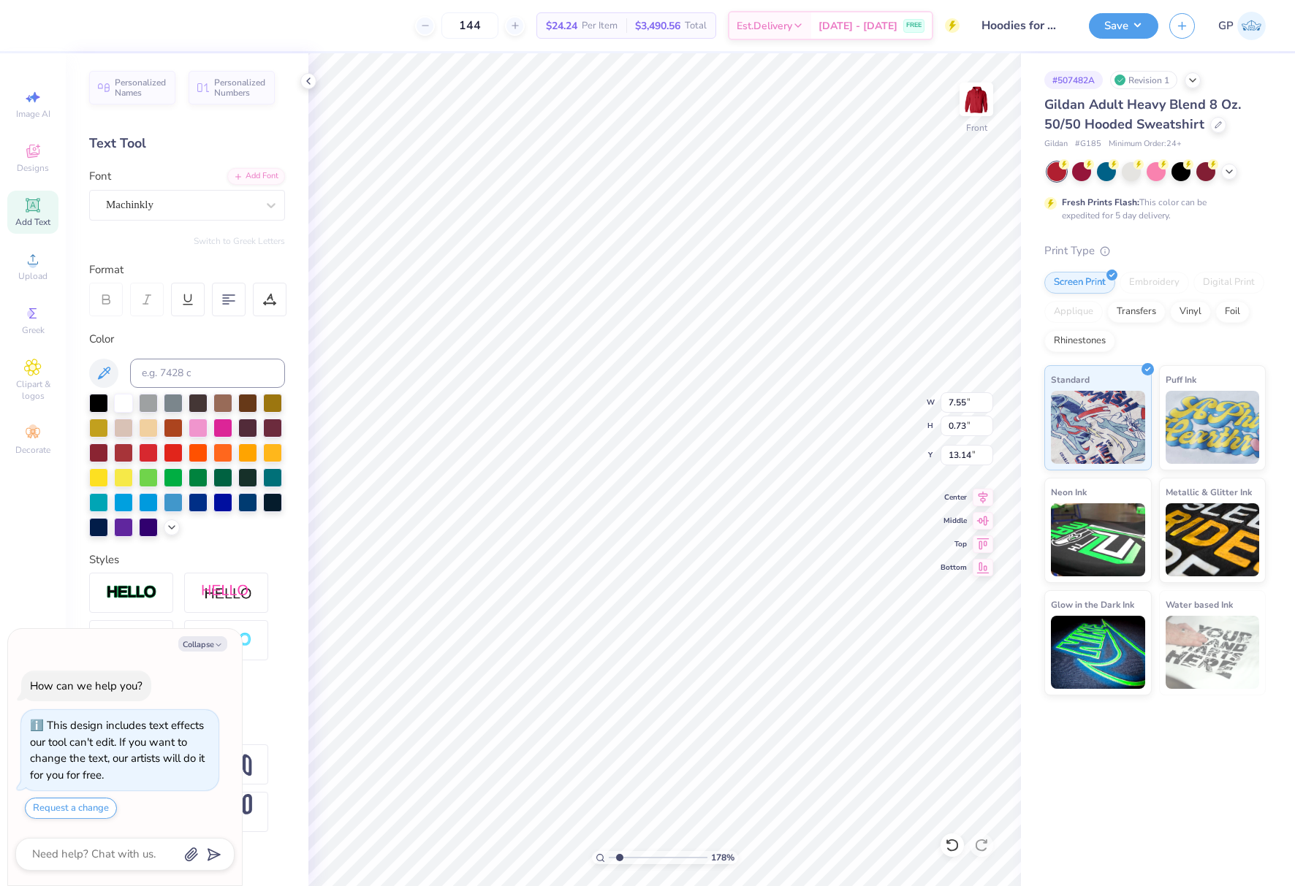
type textarea "x"
type textarea "LA"
type textarea "x"
type textarea "LA C"
type textarea "x"
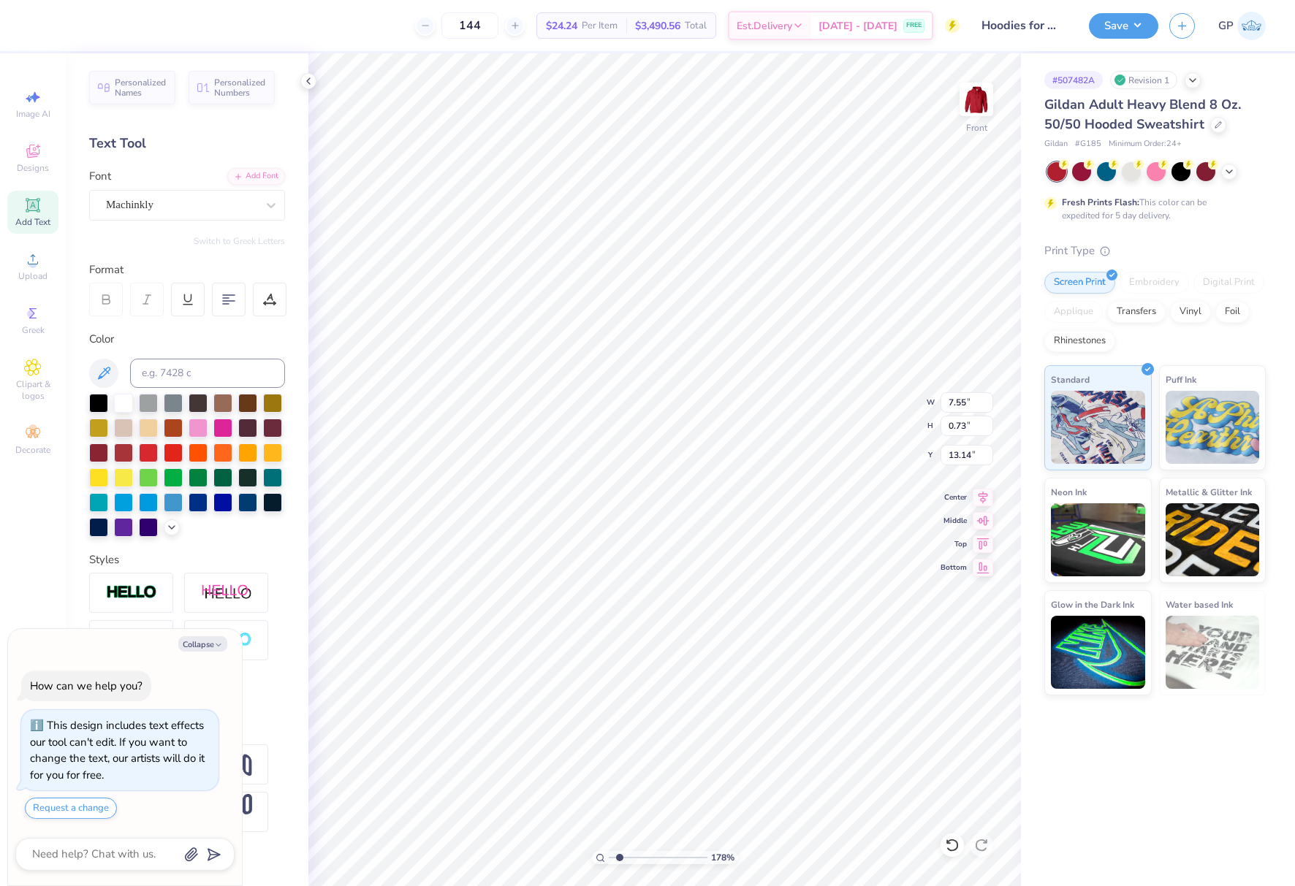
type textarea "LA CR"
type textarea "x"
type textarea "LA CRO"
type textarea "x"
type textarea "LA CROS"
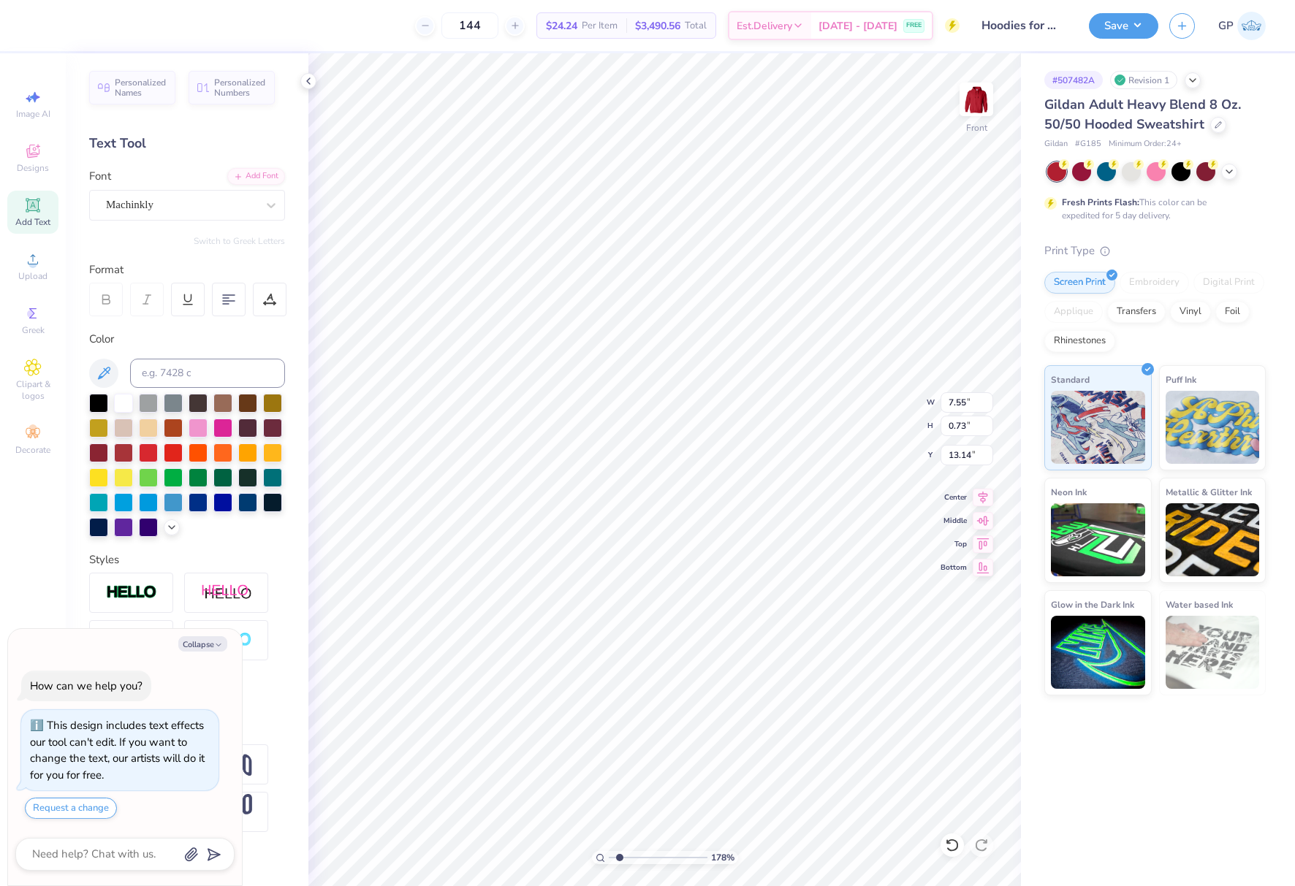
type textarea "x"
type textarea "LA CROSS"
type textarea "x"
type textarea "LA CROSSE"
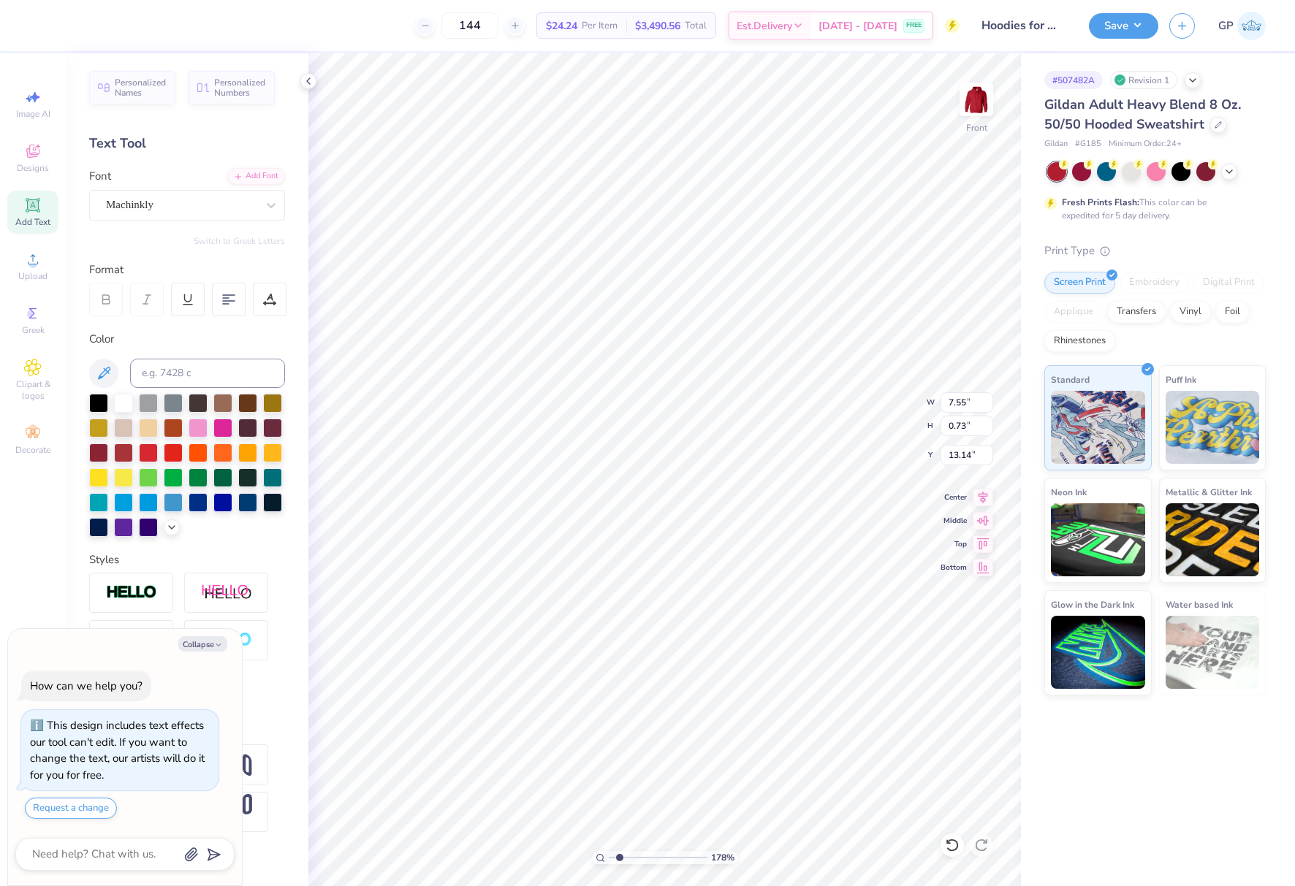
type textarea "x"
type textarea "LA CROSSE"
type textarea "x"
type textarea "LA CROSSE"
type textarea "x"
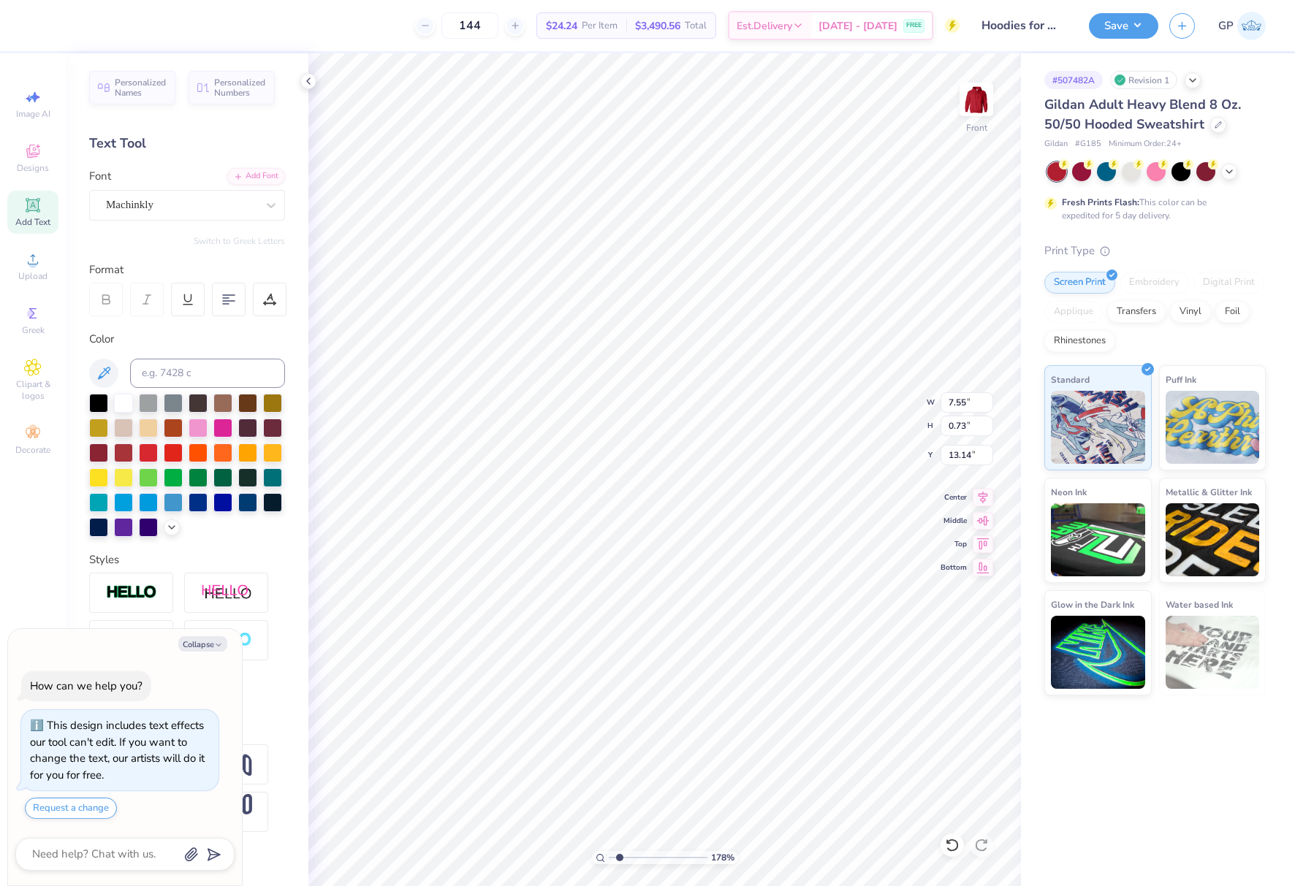
type textarea "LA CROSSE"
type textarea "x"
type textarea "LA CROSSEm"
type textarea "x"
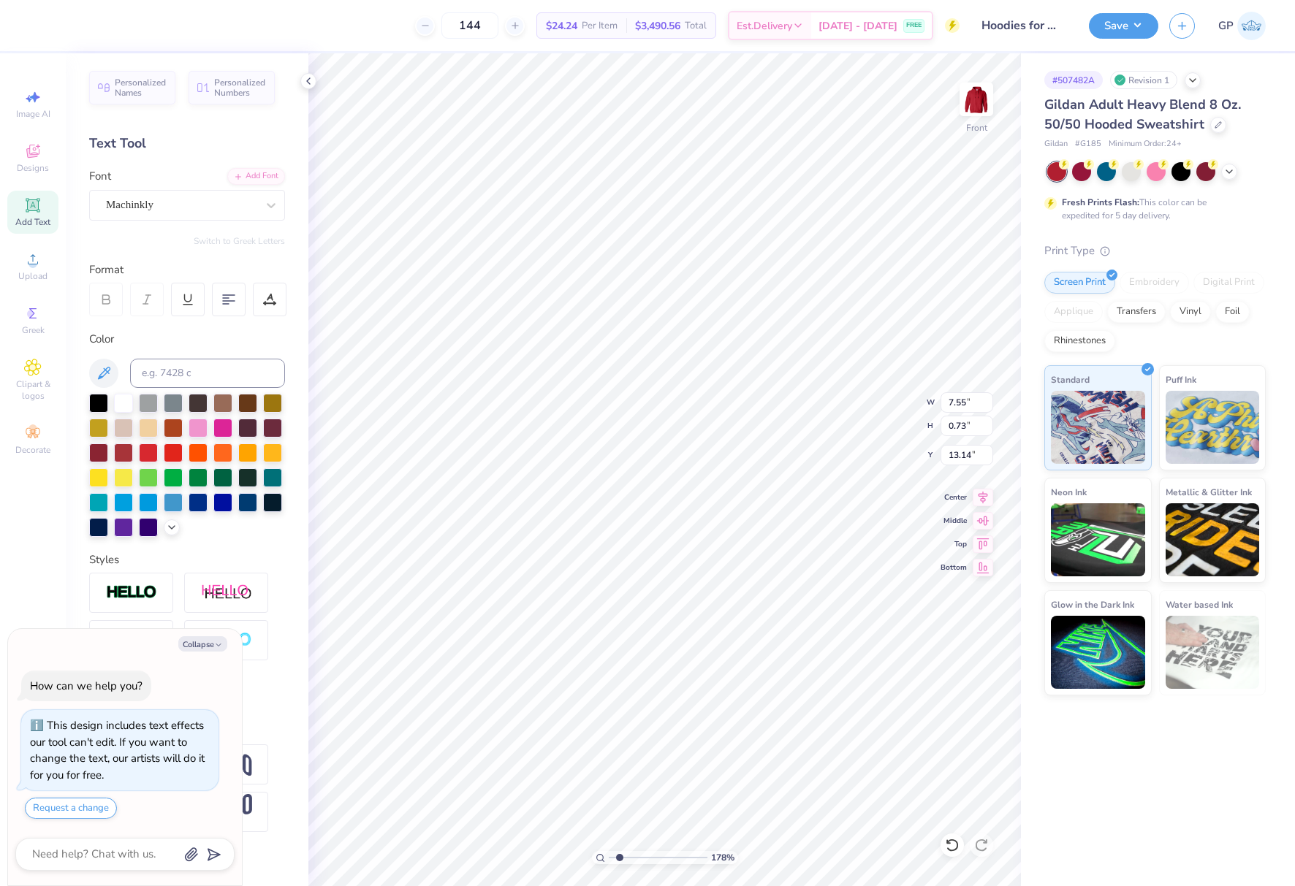
type textarea "LA CROSSE"
type textarea "x"
type textarea "LA CROSSE"
type textarea "x"
type textarea "LA CROSSE"
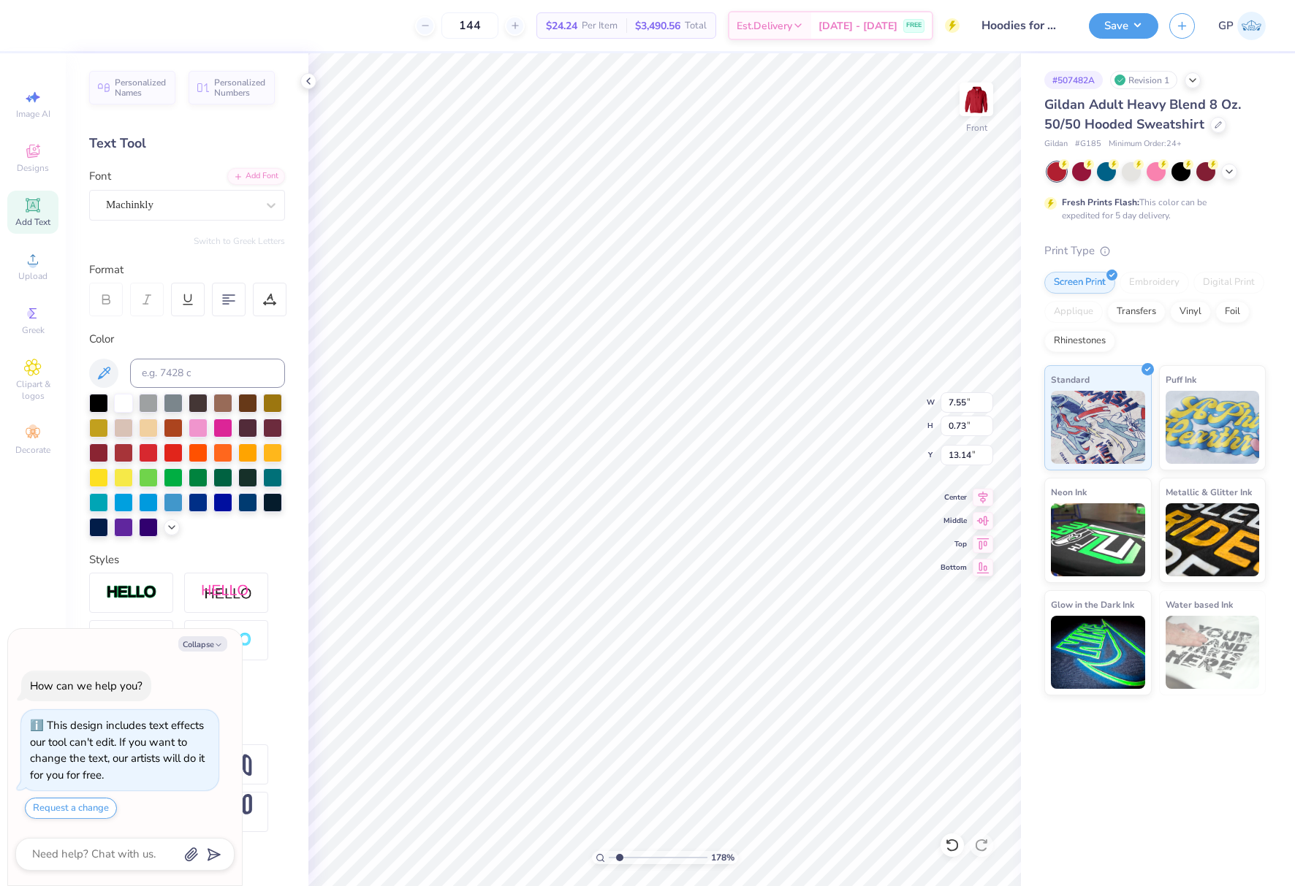
type textarea "x"
type textarea "LA CROSSE W"
type textarea "x"
type textarea "LA CROSSE WI"
type textarea "x"
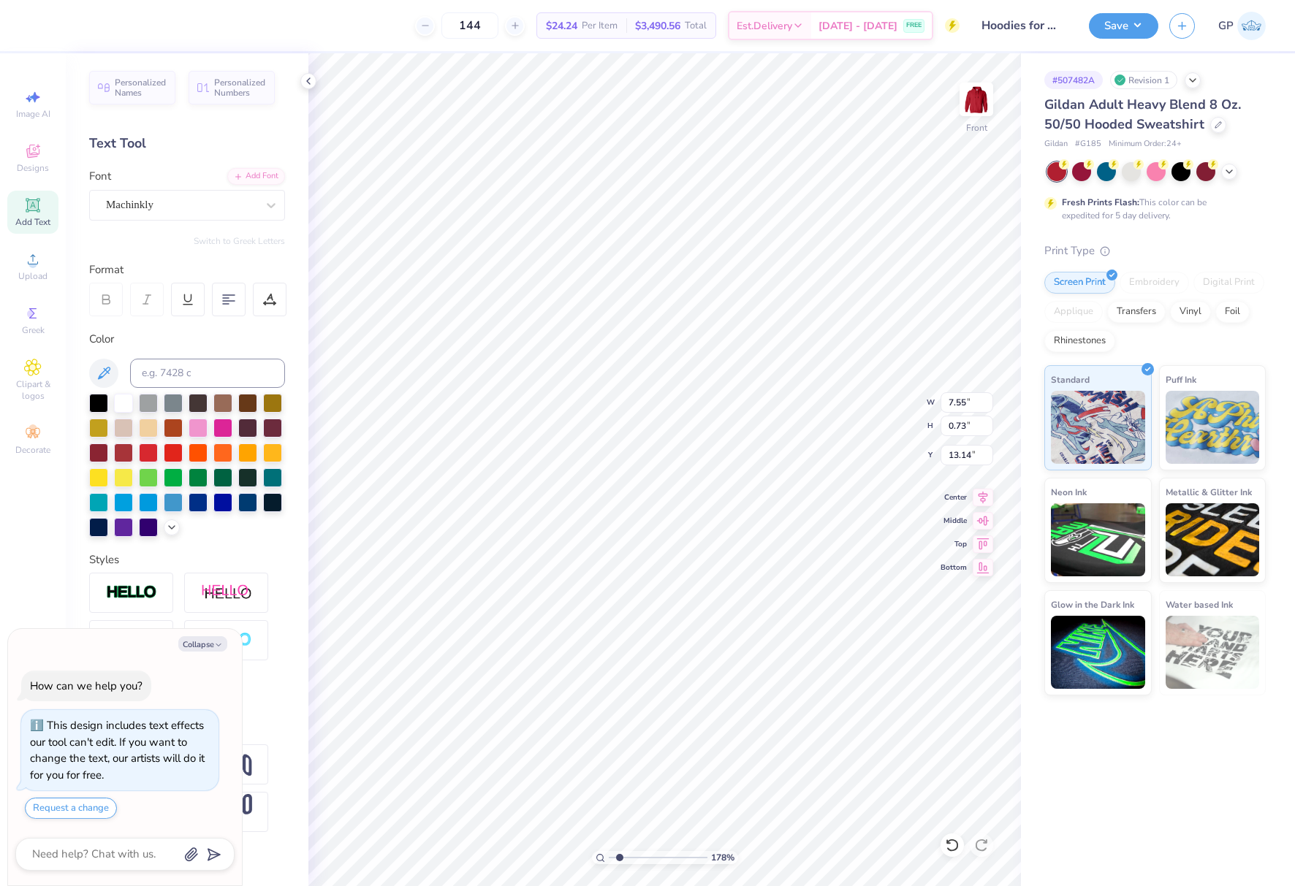
type textarea "LA CROSSE WIS"
type textarea "x"
type textarea "LA CROSSE WISC"
type textarea "x"
type textarea "LA CROSSE WISCO"
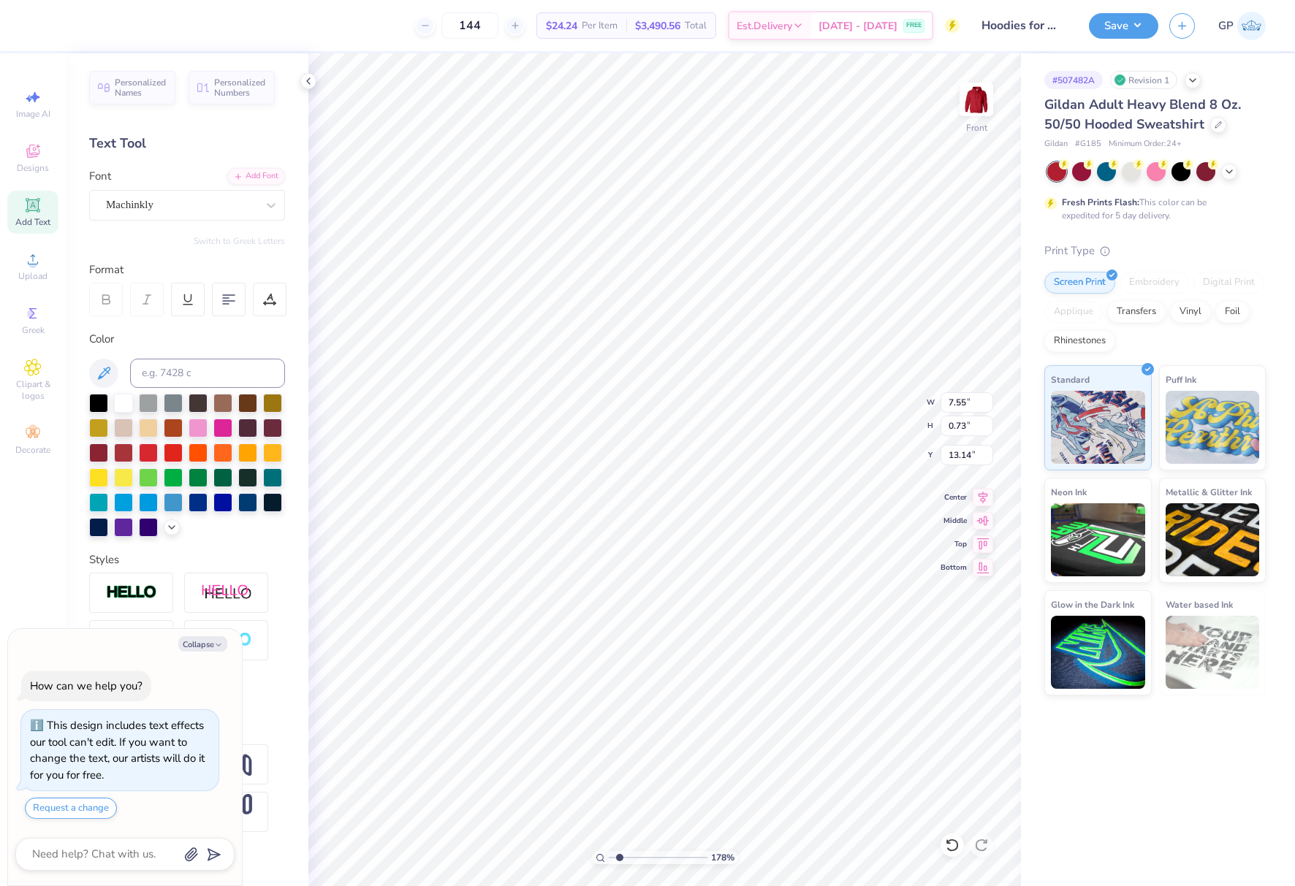
type textarea "x"
type textarea "LA CROSSE WISCON"
type textarea "x"
type textarea "LA CROSSE WISCONS"
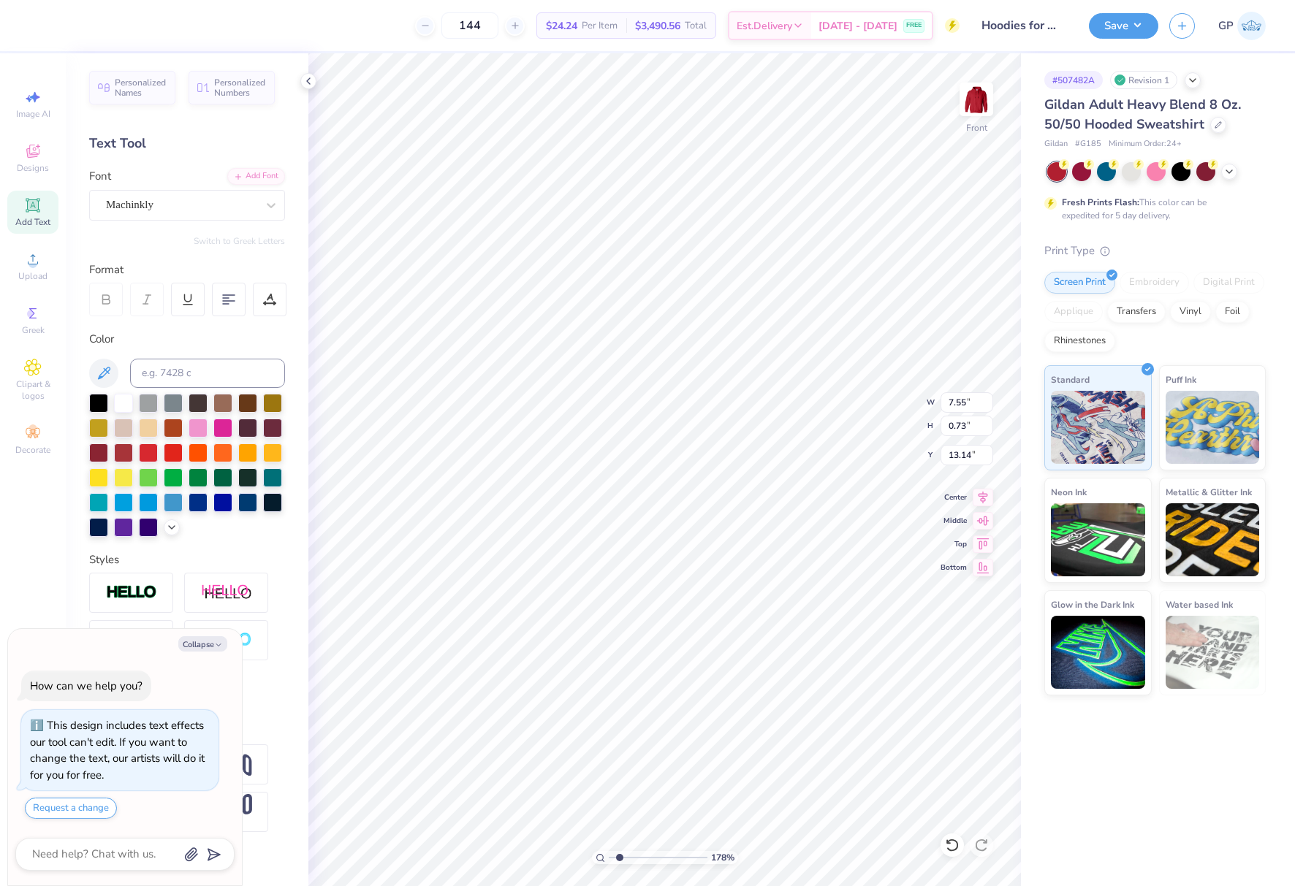
type textarea "x"
type textarea "LA CROSSE WISCONSI"
type textarea "x"
type textarea "LA CROSSE [US_STATE]"
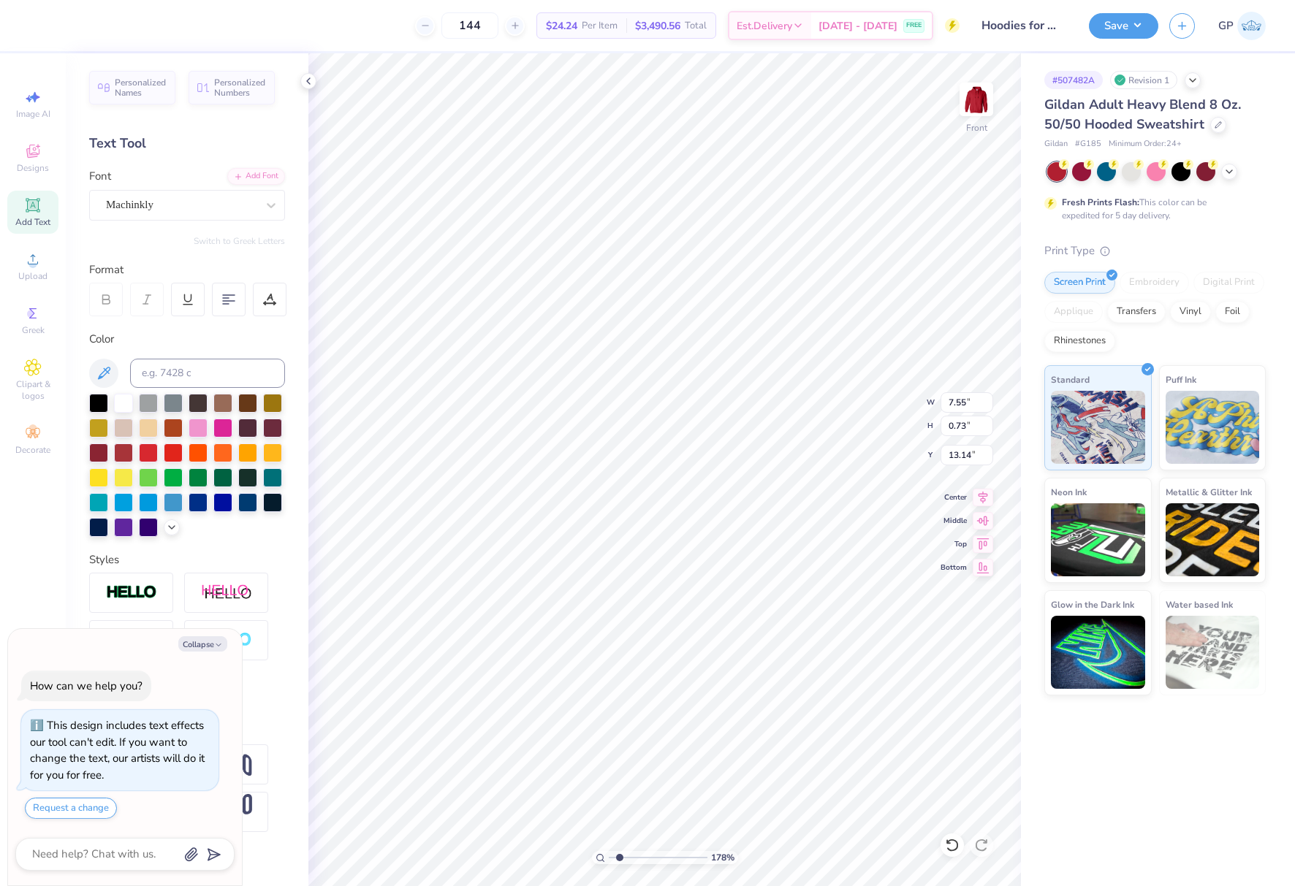
type textarea "x"
type textarea "LA CROSSE [US_STATE]"
type textarea "x"
click at [270, 296] on icon at bounding box center [270, 297] width 7 height 7
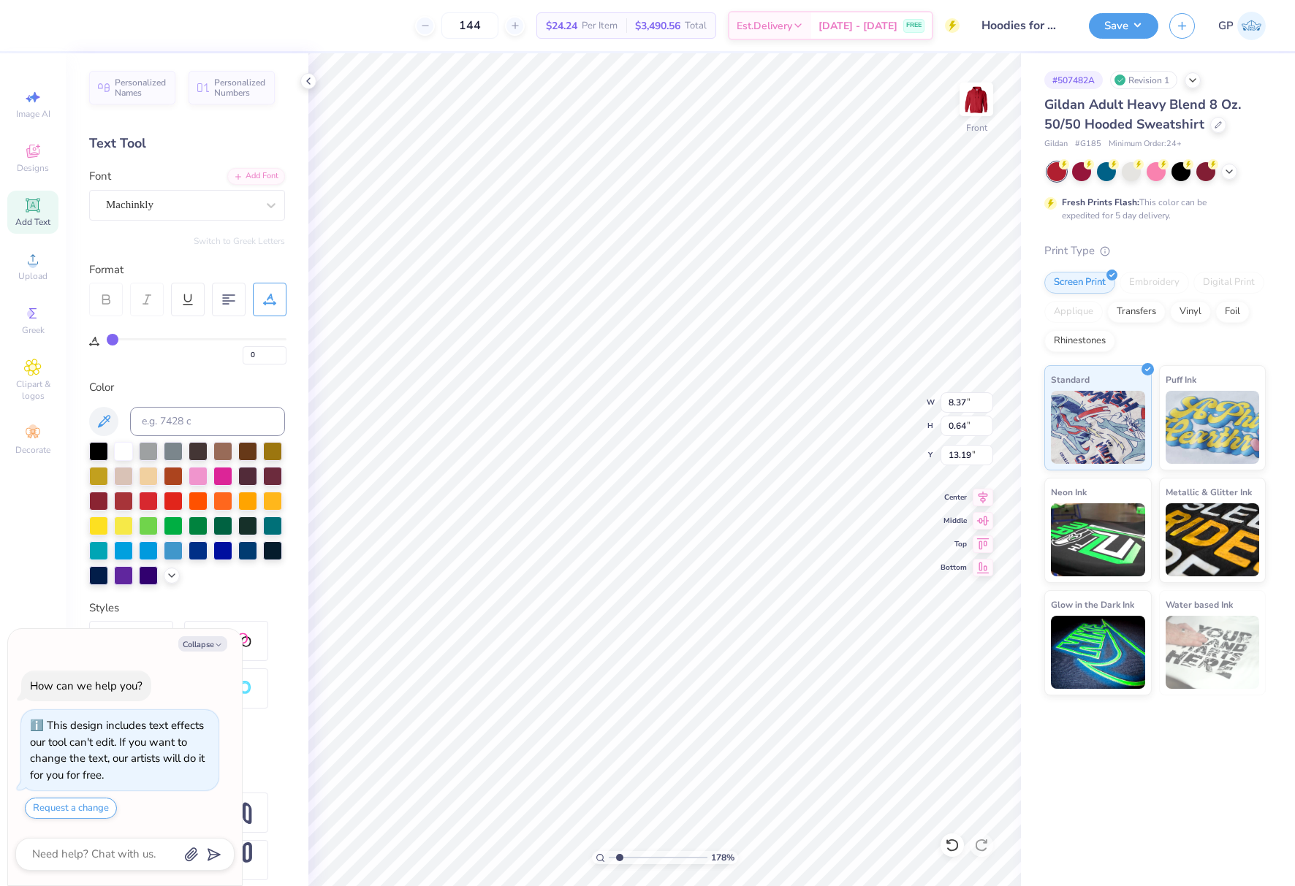
type input "3"
type input "4"
type input "5"
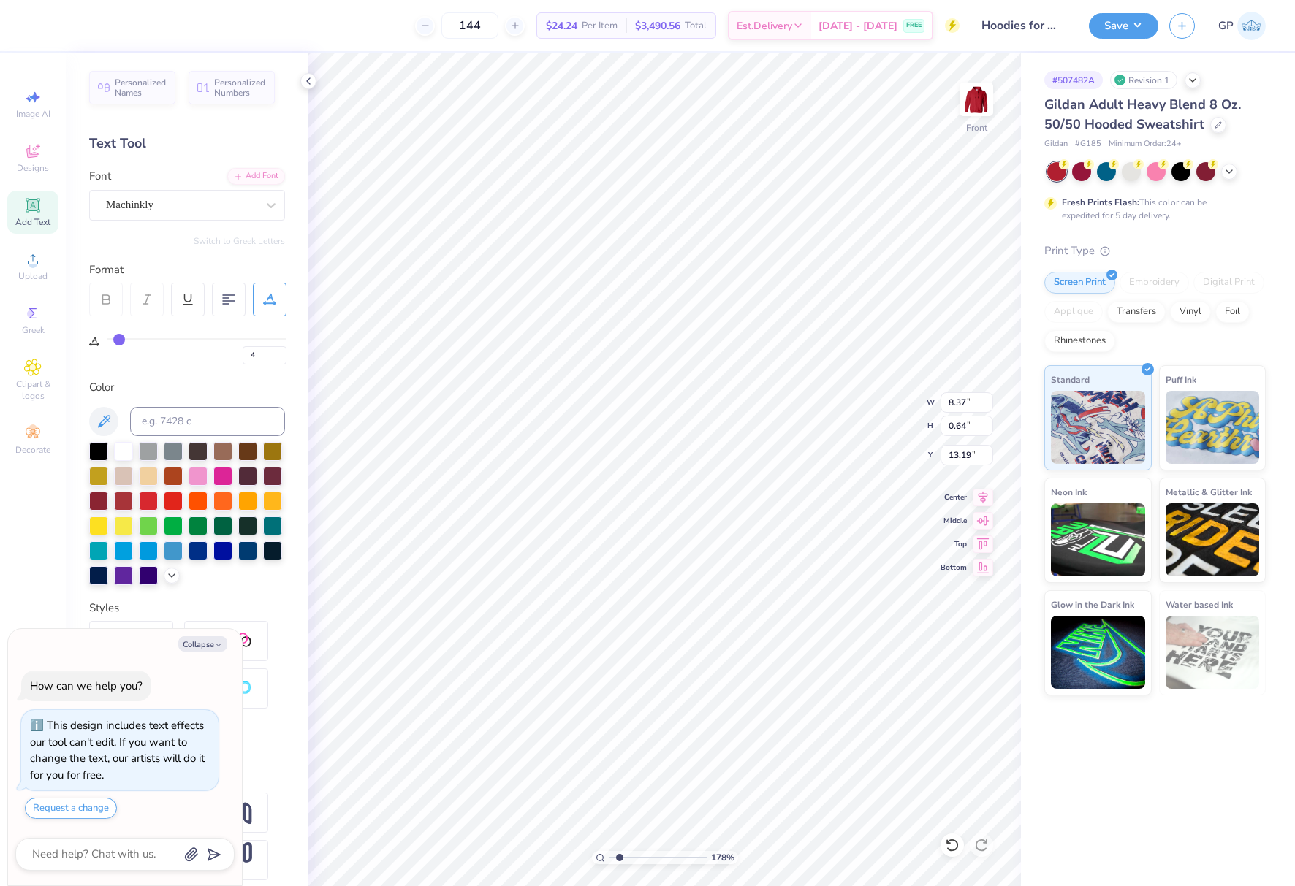
type input "5"
type input "6"
type input "7"
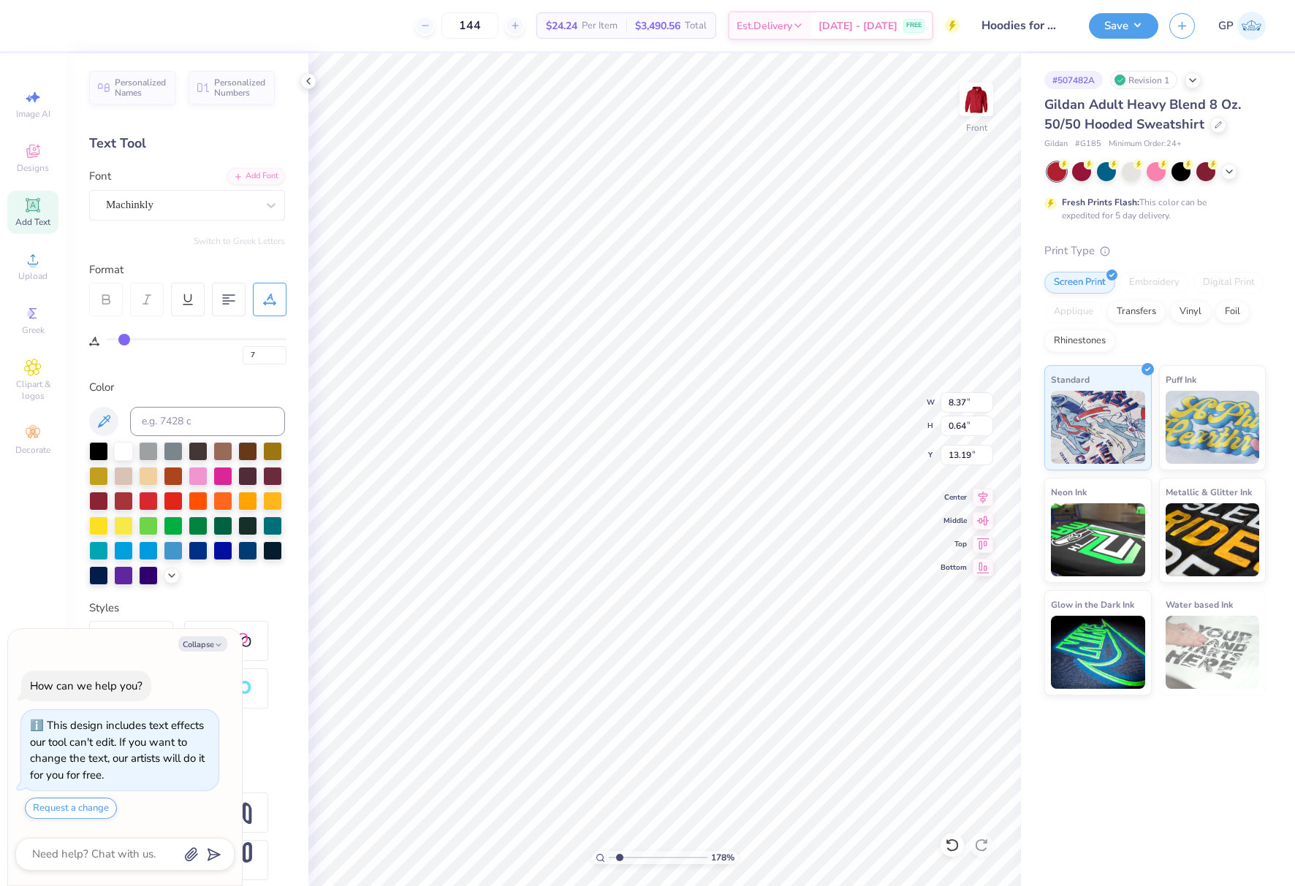
drag, startPoint x: 117, startPoint y: 343, endPoint x: 124, endPoint y: 342, distance: 7.3
type input "7"
click at [124, 341] on input "range" at bounding box center [197, 339] width 180 height 2
type textarea "x"
type input "9.43"
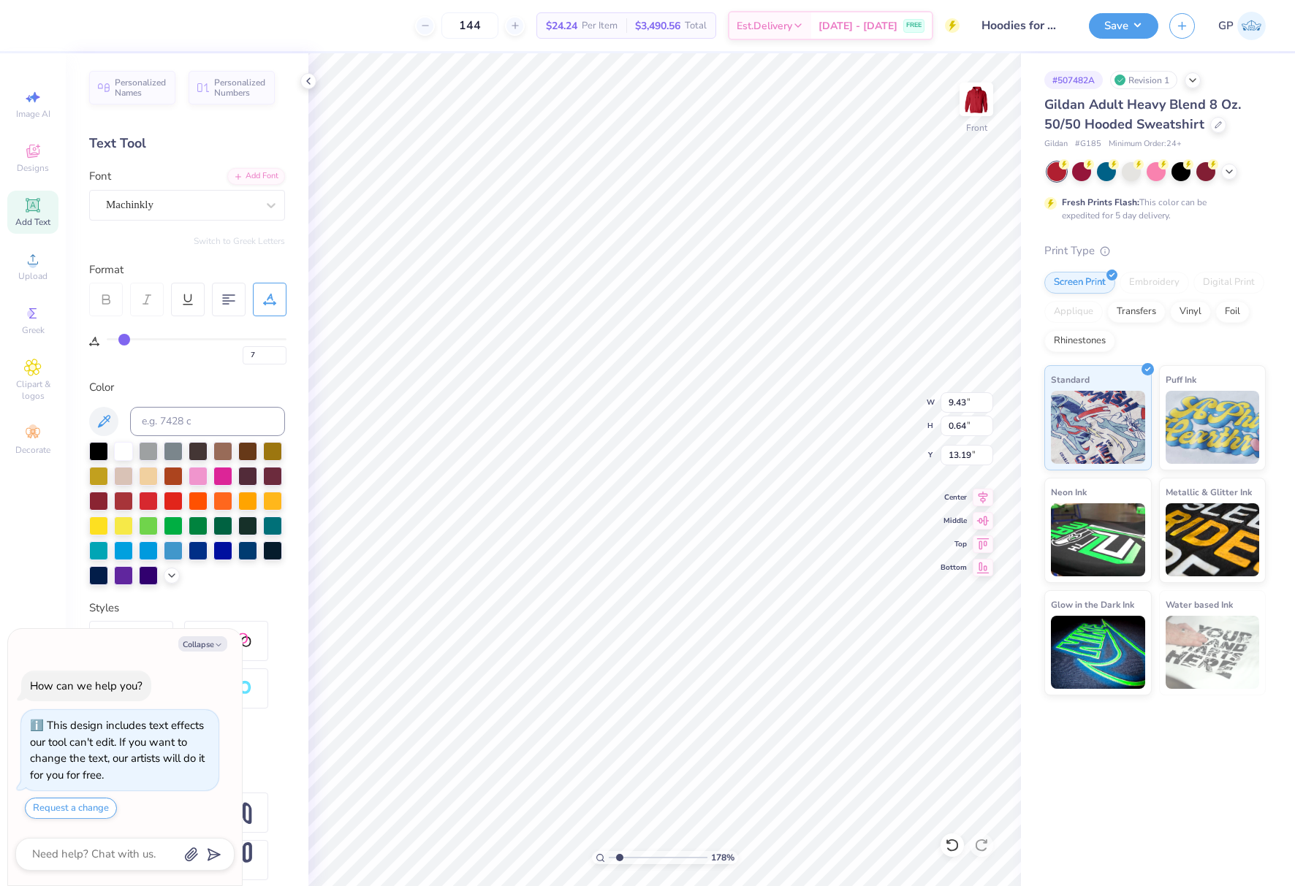
type input "8"
type input "9"
type input "10"
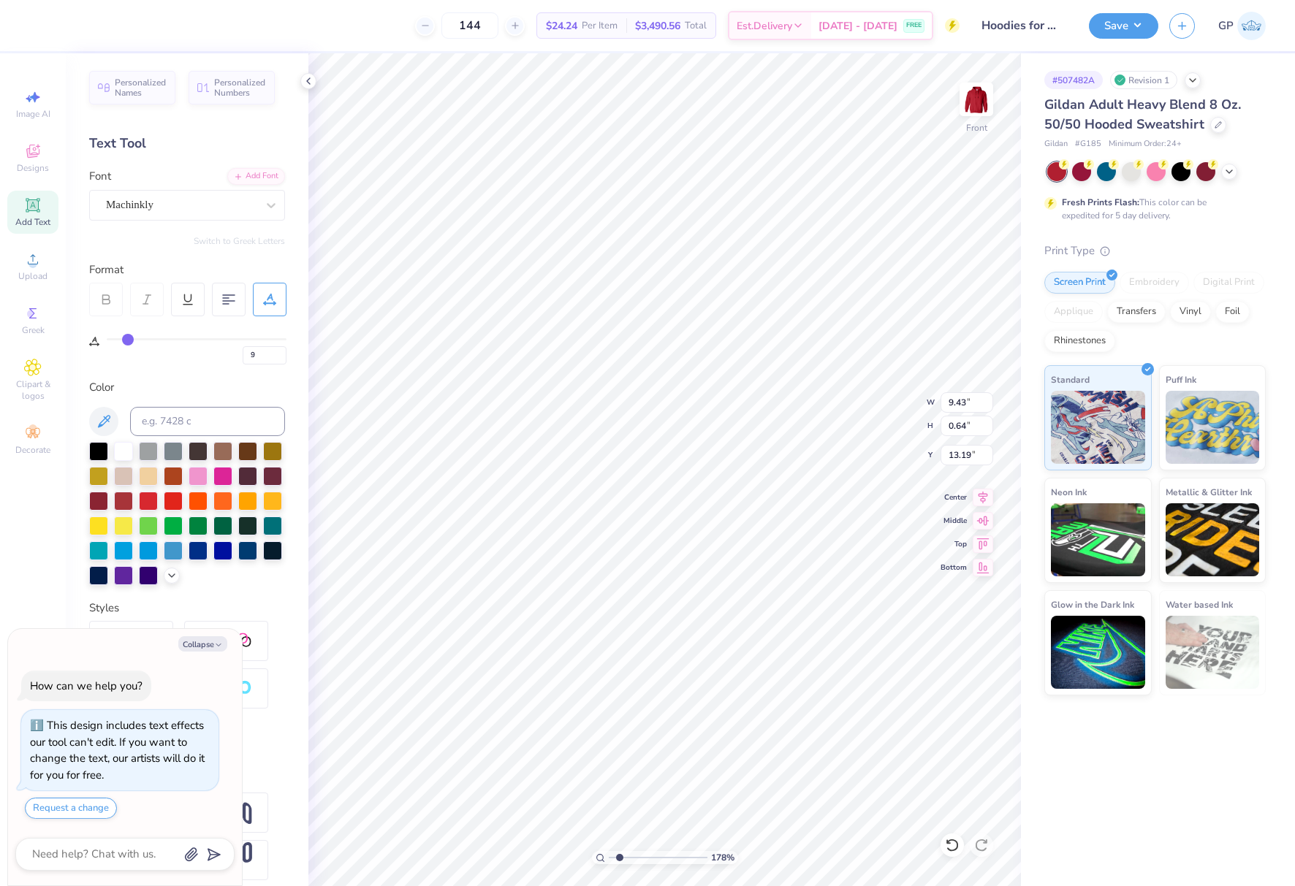
type input "10"
type input "11"
click at [132, 341] on input "range" at bounding box center [197, 339] width 180 height 2
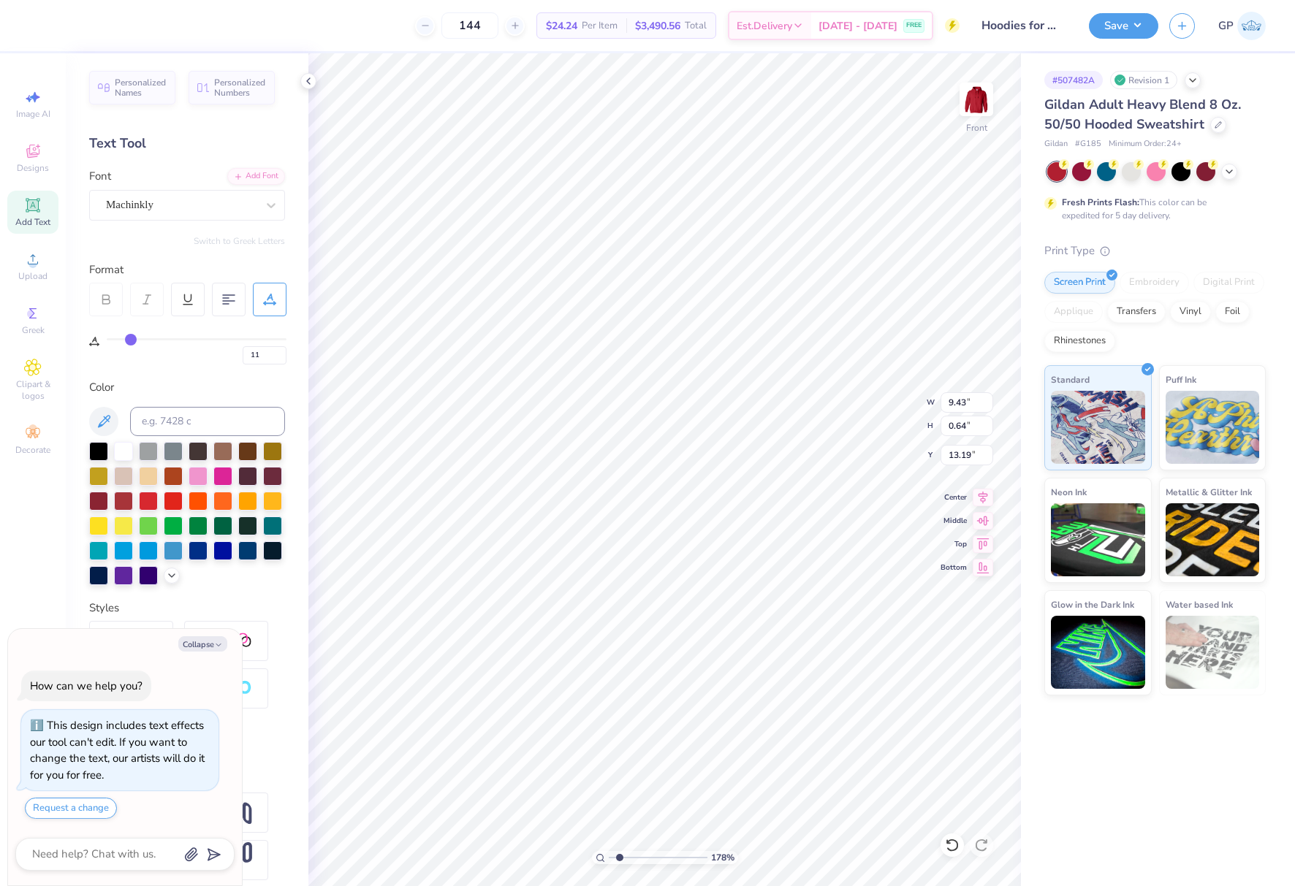
type textarea "x"
type input "10.04"
type input "12"
type input "13"
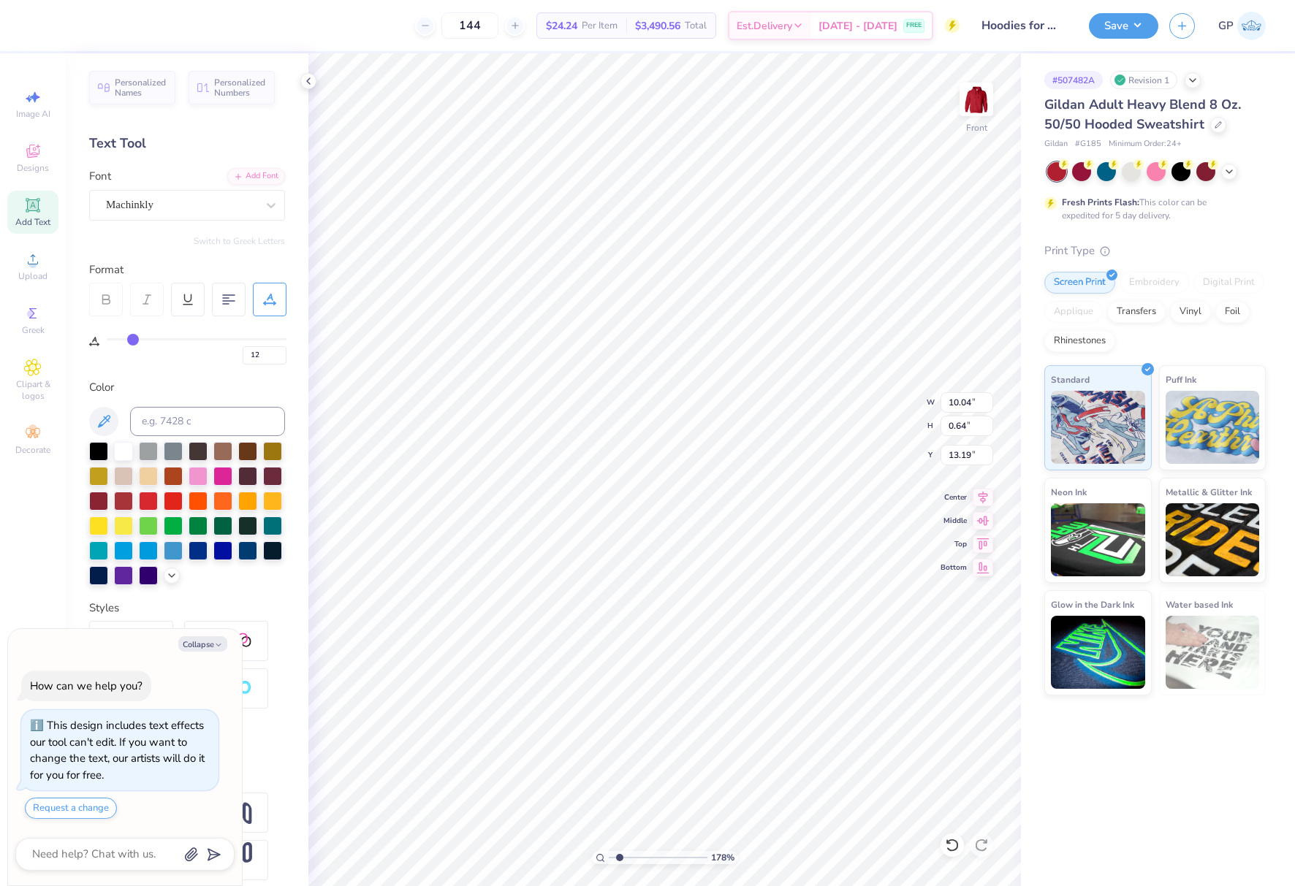
type input "13"
type input "14"
type textarea "x"
type input "15"
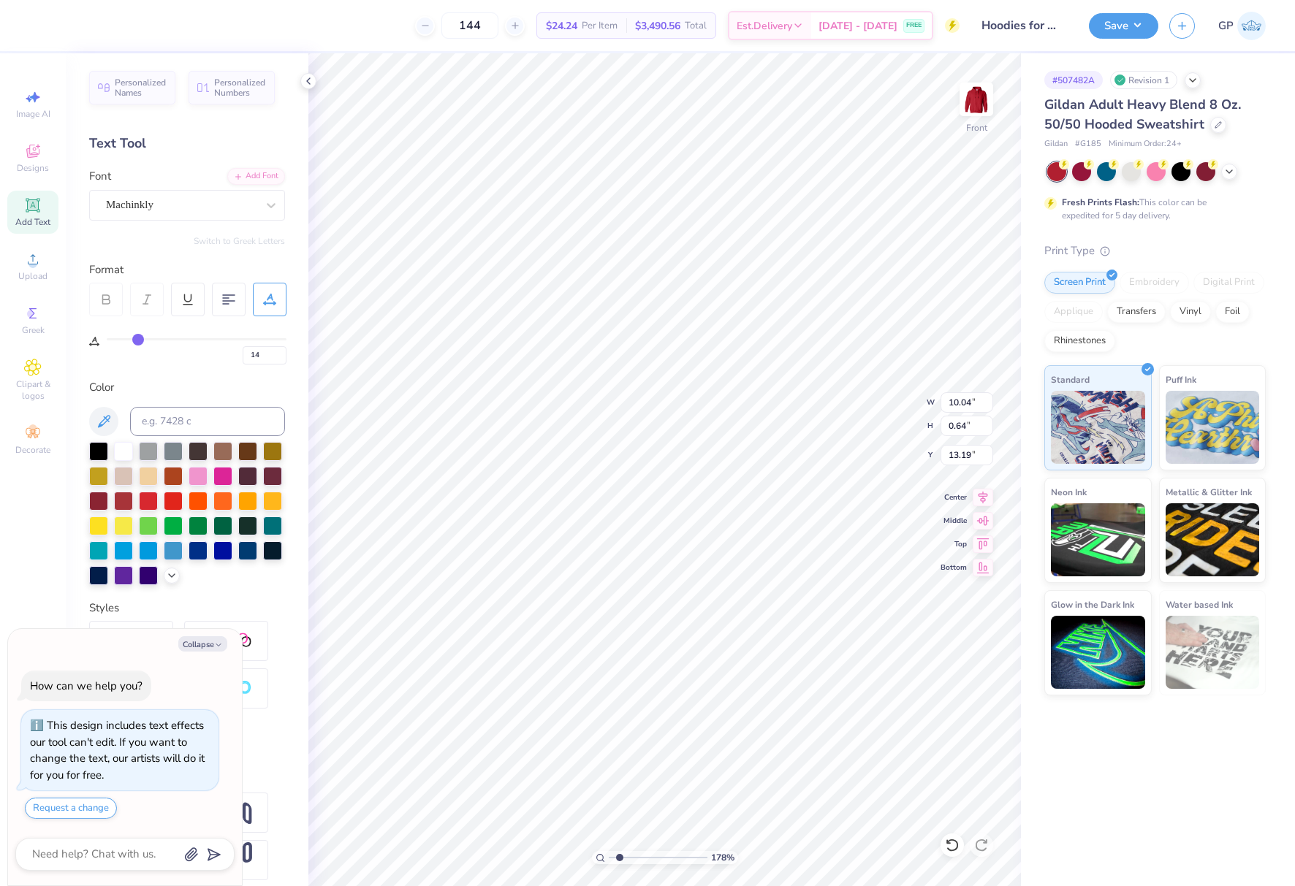
type textarea "x"
type input "15"
type textarea "x"
type input "10.50"
type input "15"
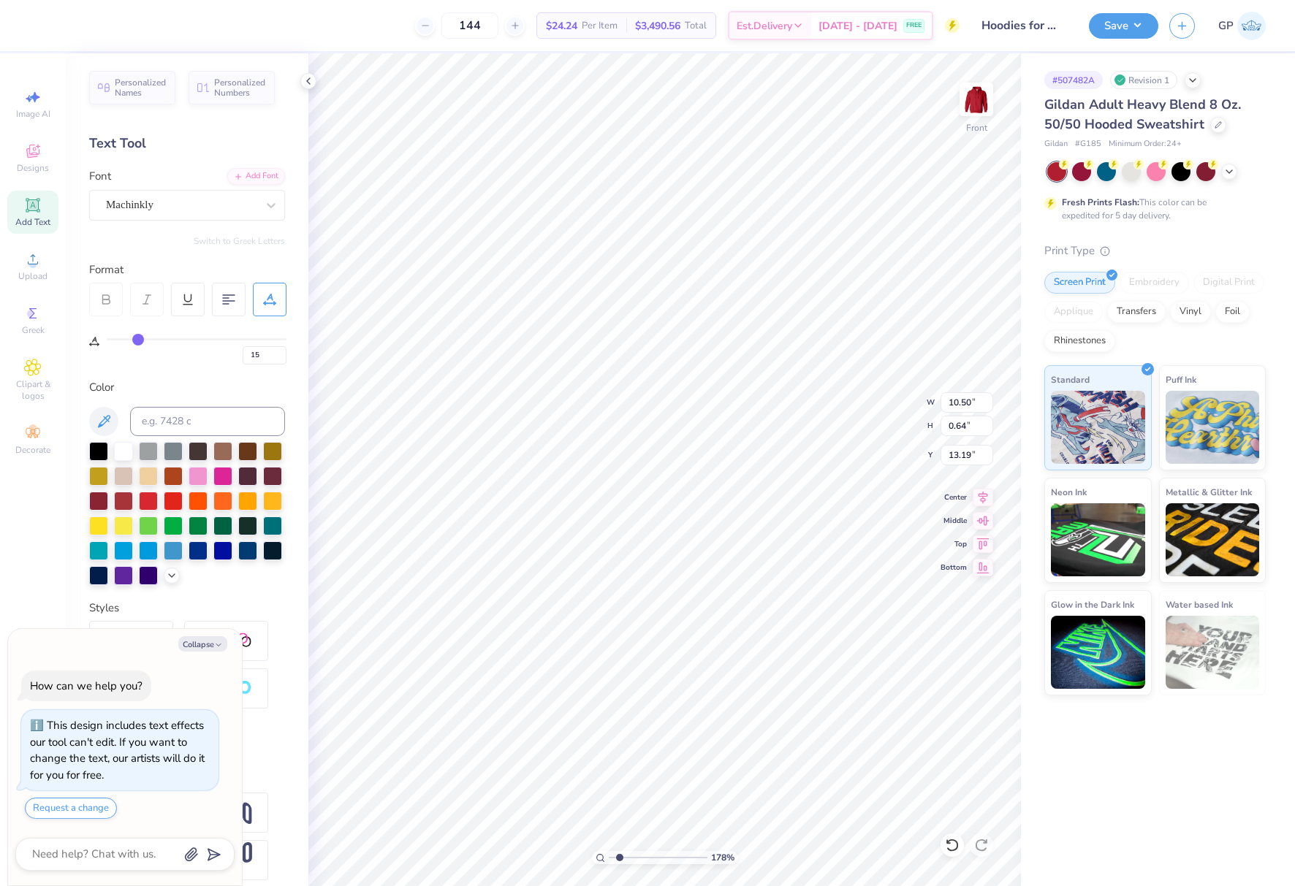
click at [138, 341] on input "range" at bounding box center [197, 339] width 180 height 2
type textarea "x"
type input "10.65"
type textarea "x"
type input "13.22"
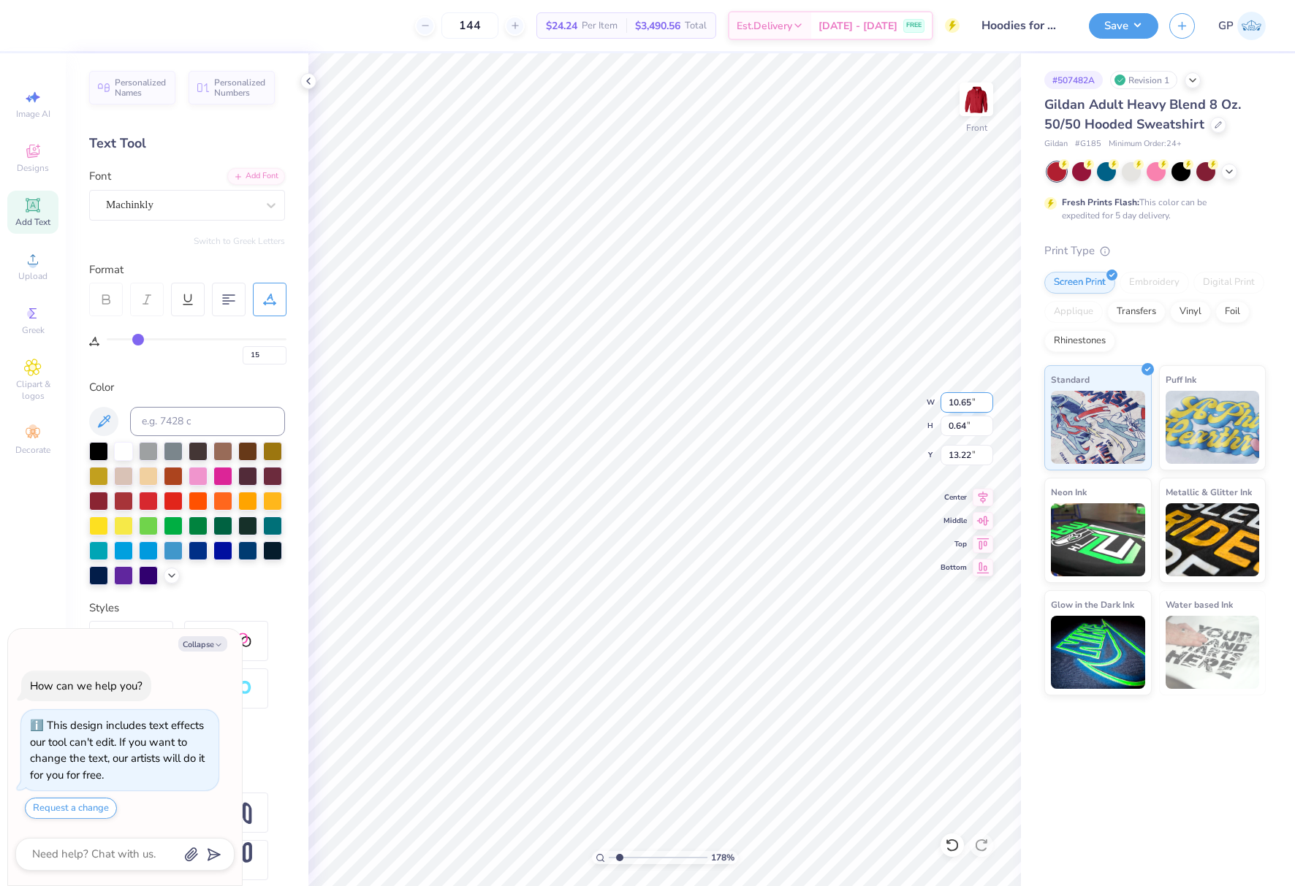
click at [957, 406] on input "10.65" at bounding box center [967, 402] width 53 height 20
type input "9"
type textarea "x"
type input "9.00"
type input "0.54"
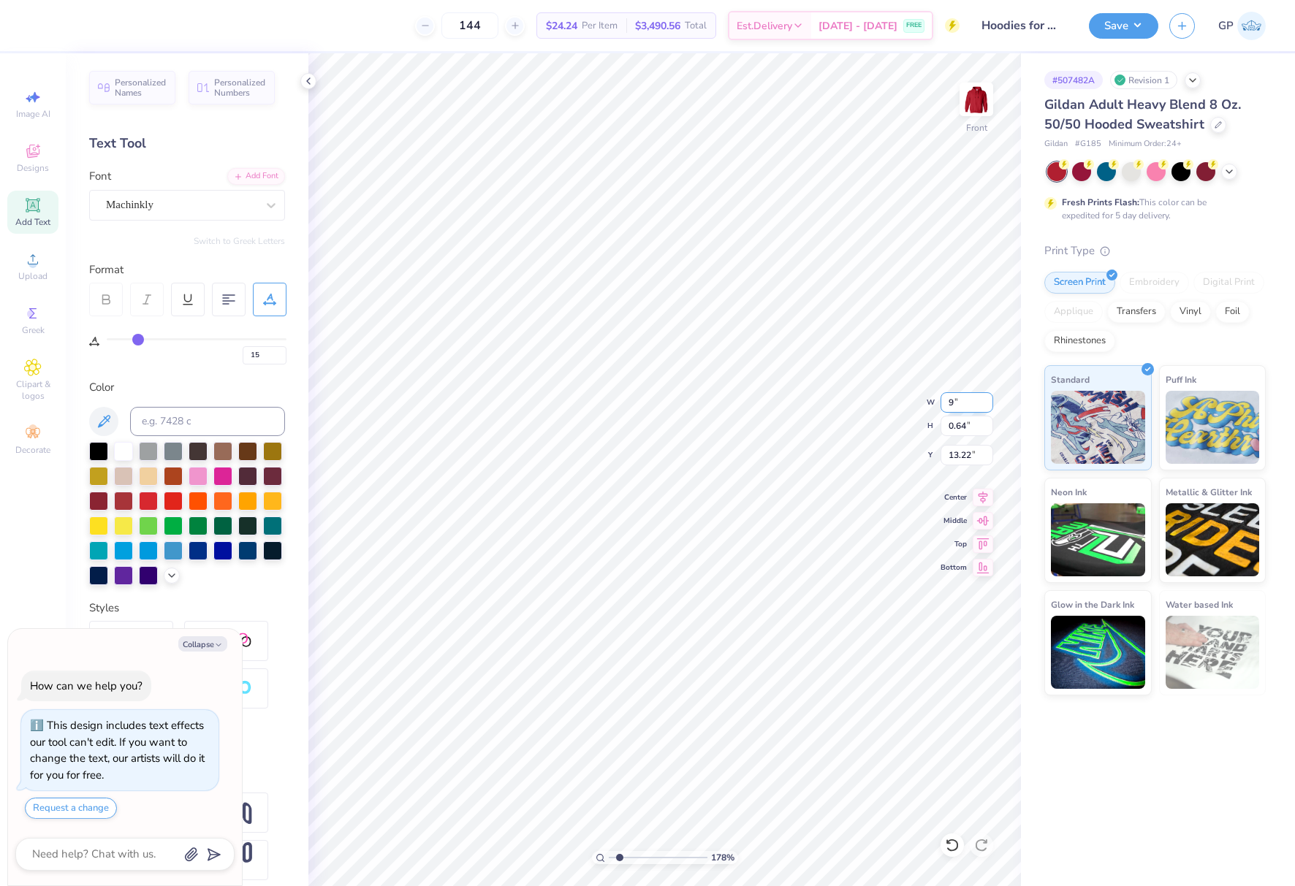
type input "13.27"
type textarea "x"
type input "13.20"
click at [248, 175] on div "Add Font" at bounding box center [256, 175] width 58 height 17
click at [42, 215] on div "Add Text" at bounding box center [32, 212] width 51 height 43
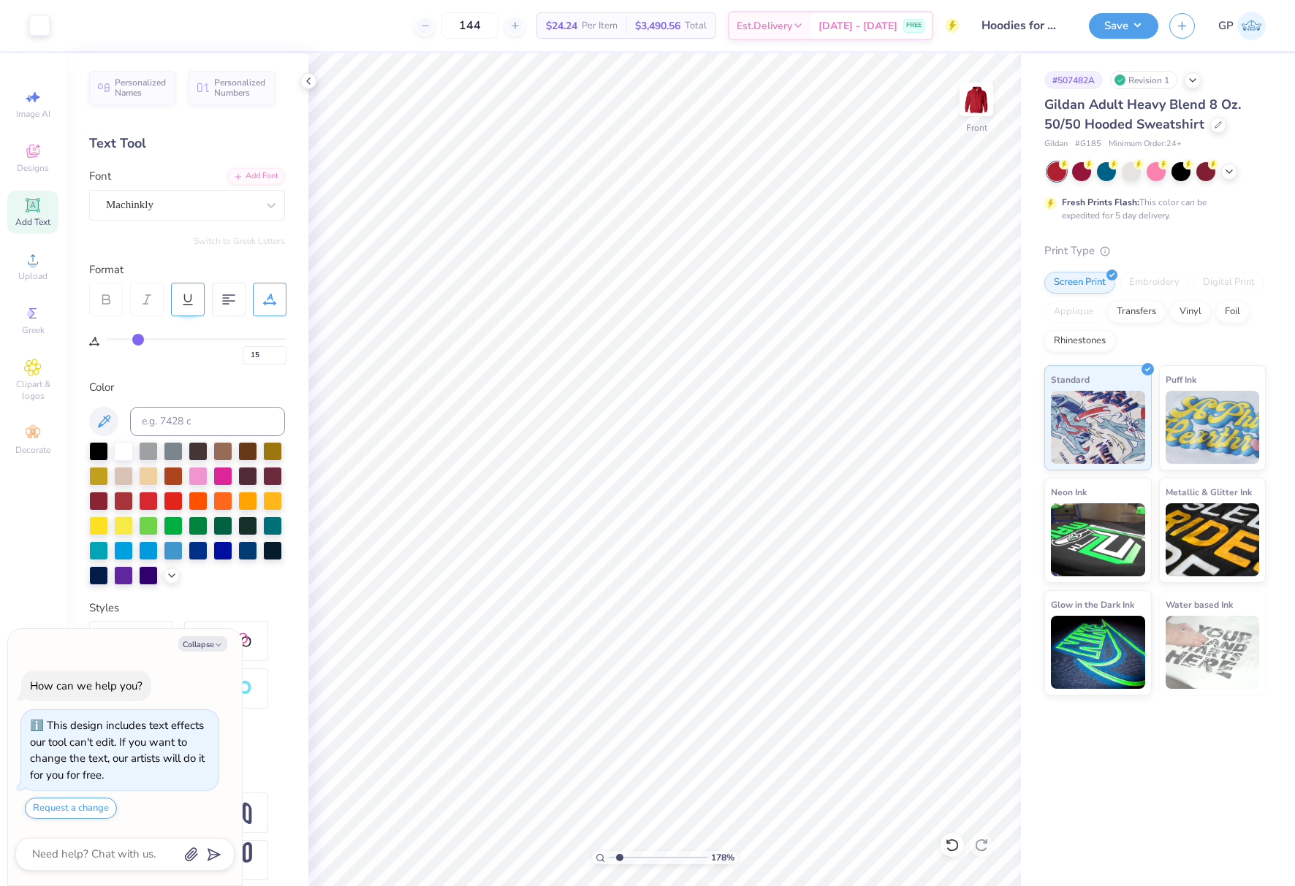
type textarea "x"
type input "0"
type textarea "x"
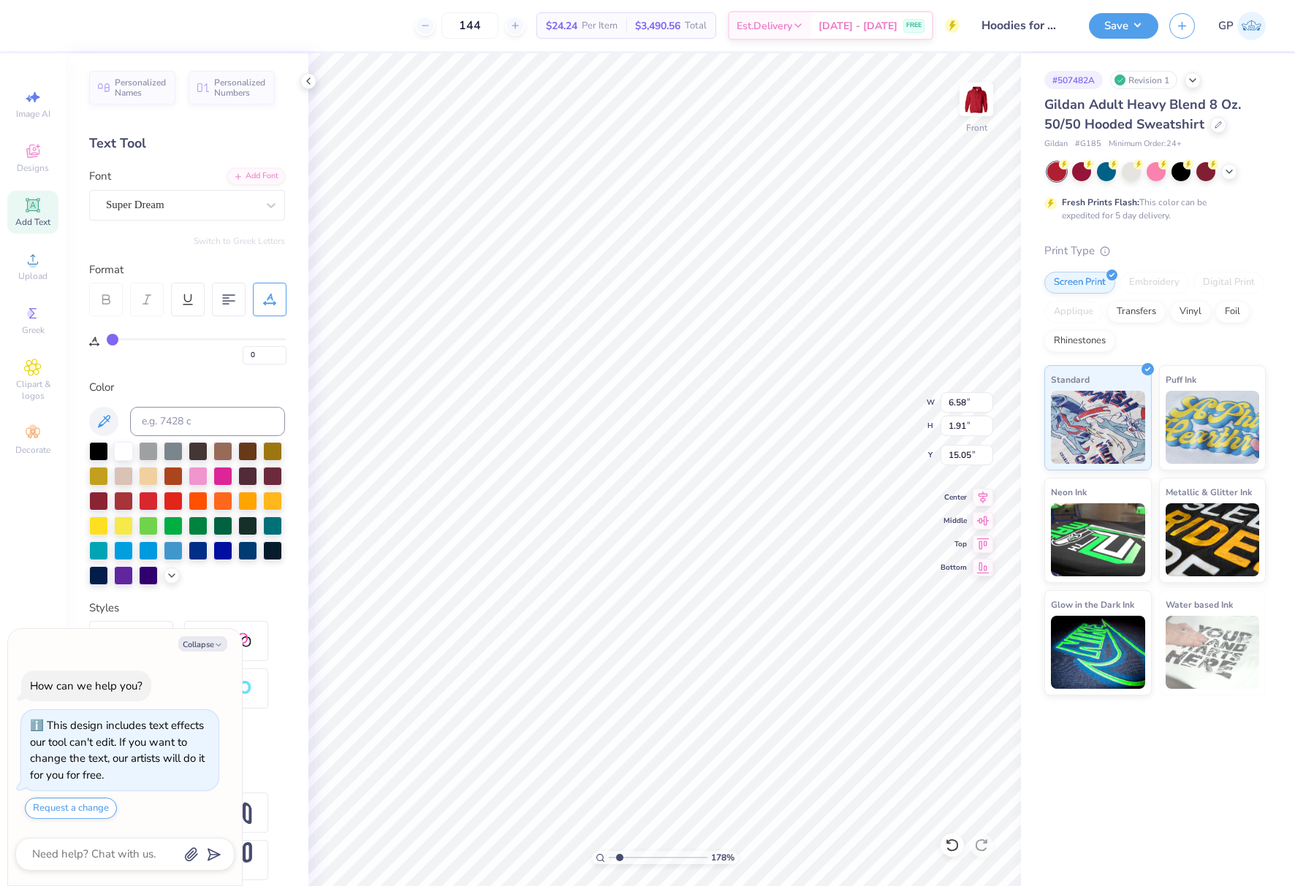
type textarea ","
type textarea "x"
type input "13.34"
type textarea "x"
type input "0.23"
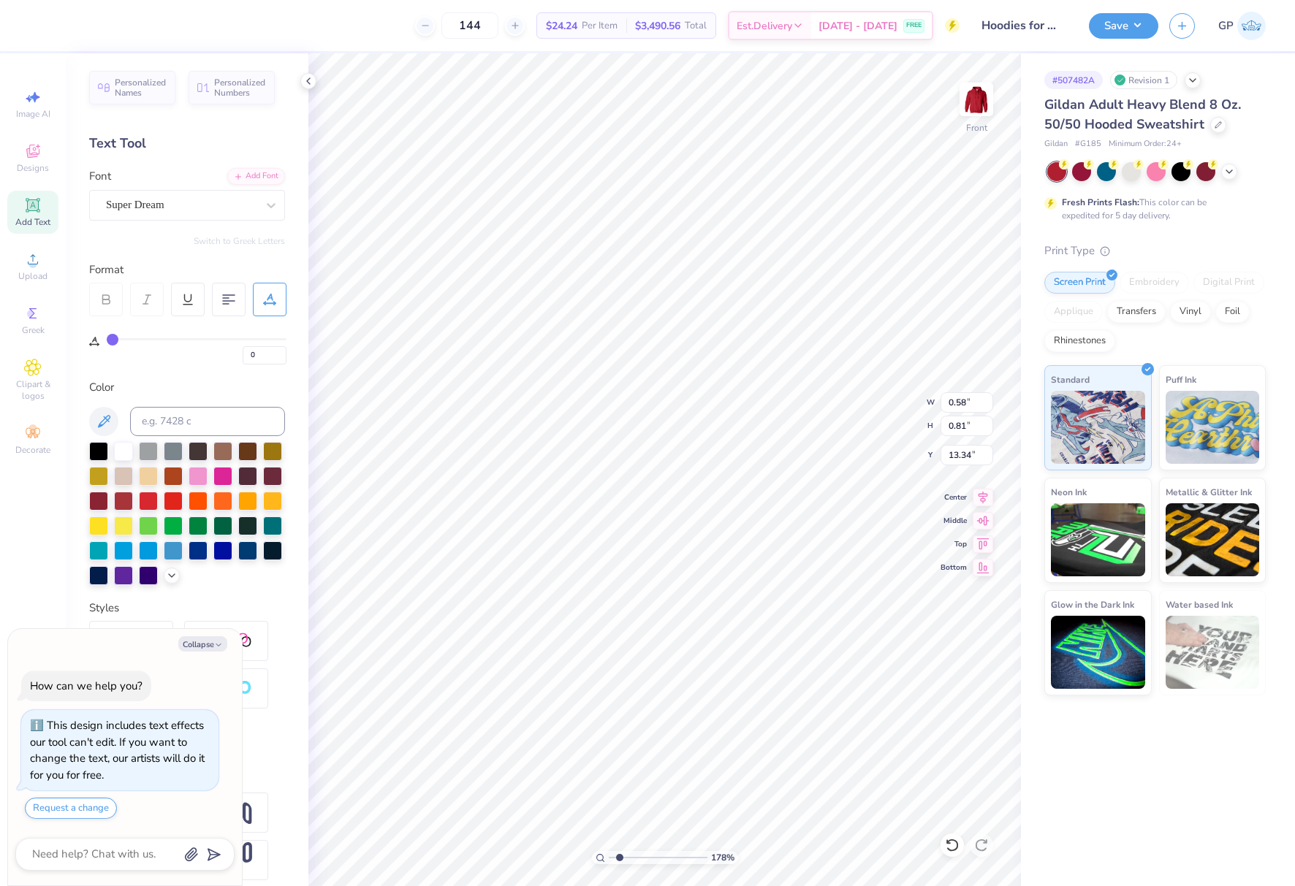
type input "0.32"
type textarea "x"
type input "13.47"
type textarea "x"
type input "0.19"
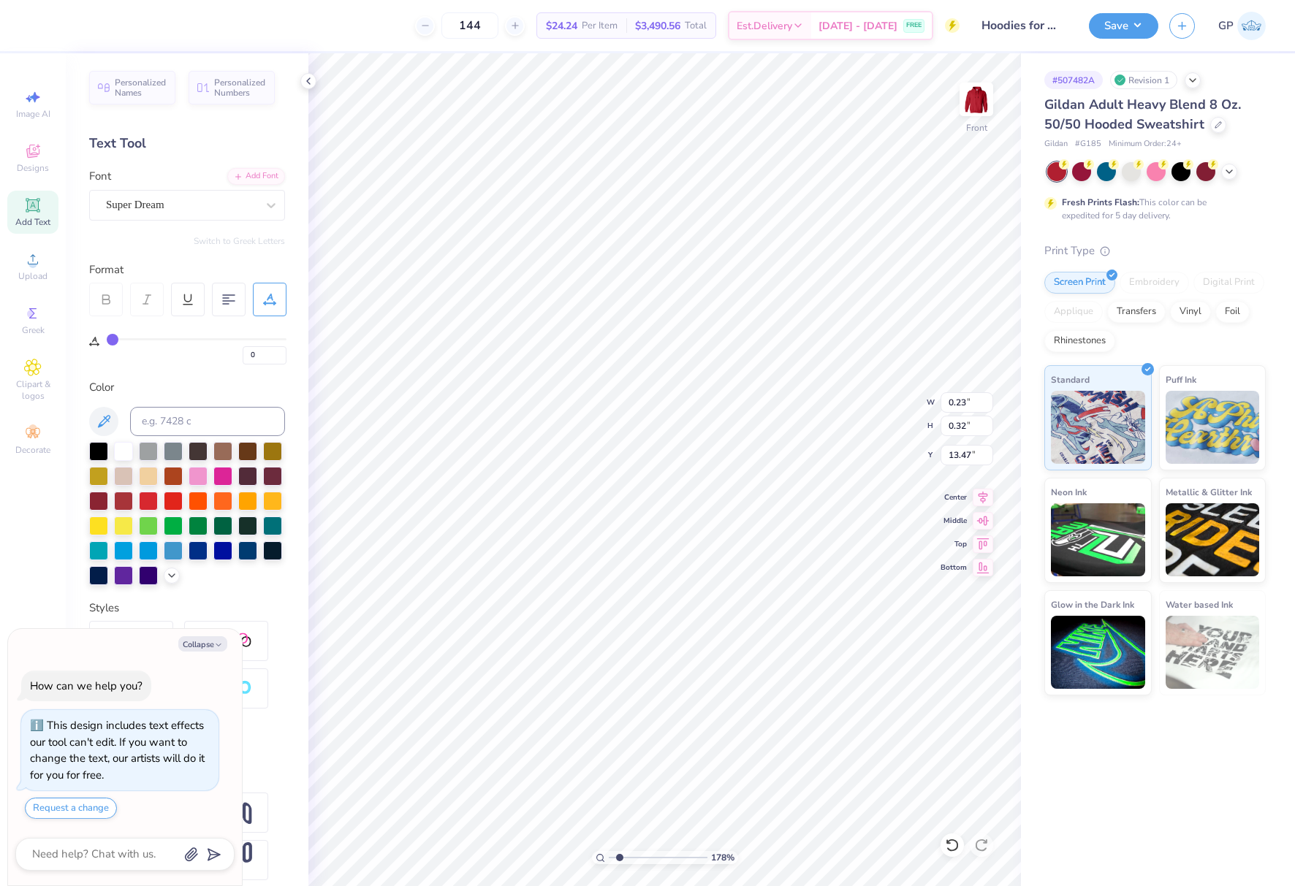
type input "0.27"
type textarea "x"
drag, startPoint x: 620, startPoint y: 859, endPoint x: 639, endPoint y: 854, distance: 19.9
type input "3.79"
click at [639, 854] on input "range" at bounding box center [658, 857] width 99 height 13
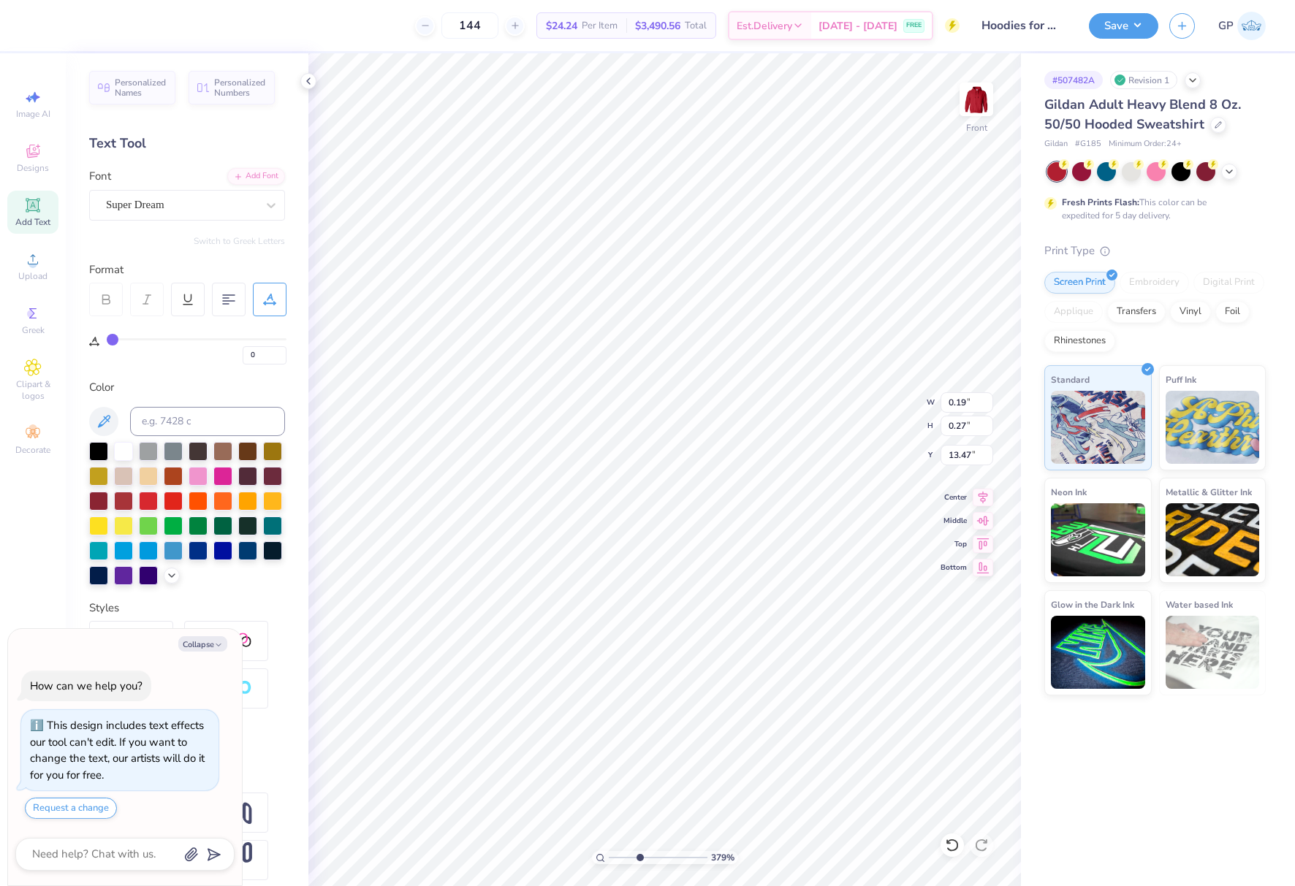
type textarea "x"
type input "13.55"
type textarea "x"
type input "13.56"
drag, startPoint x: 640, startPoint y: 856, endPoint x: 594, endPoint y: 851, distance: 46.3
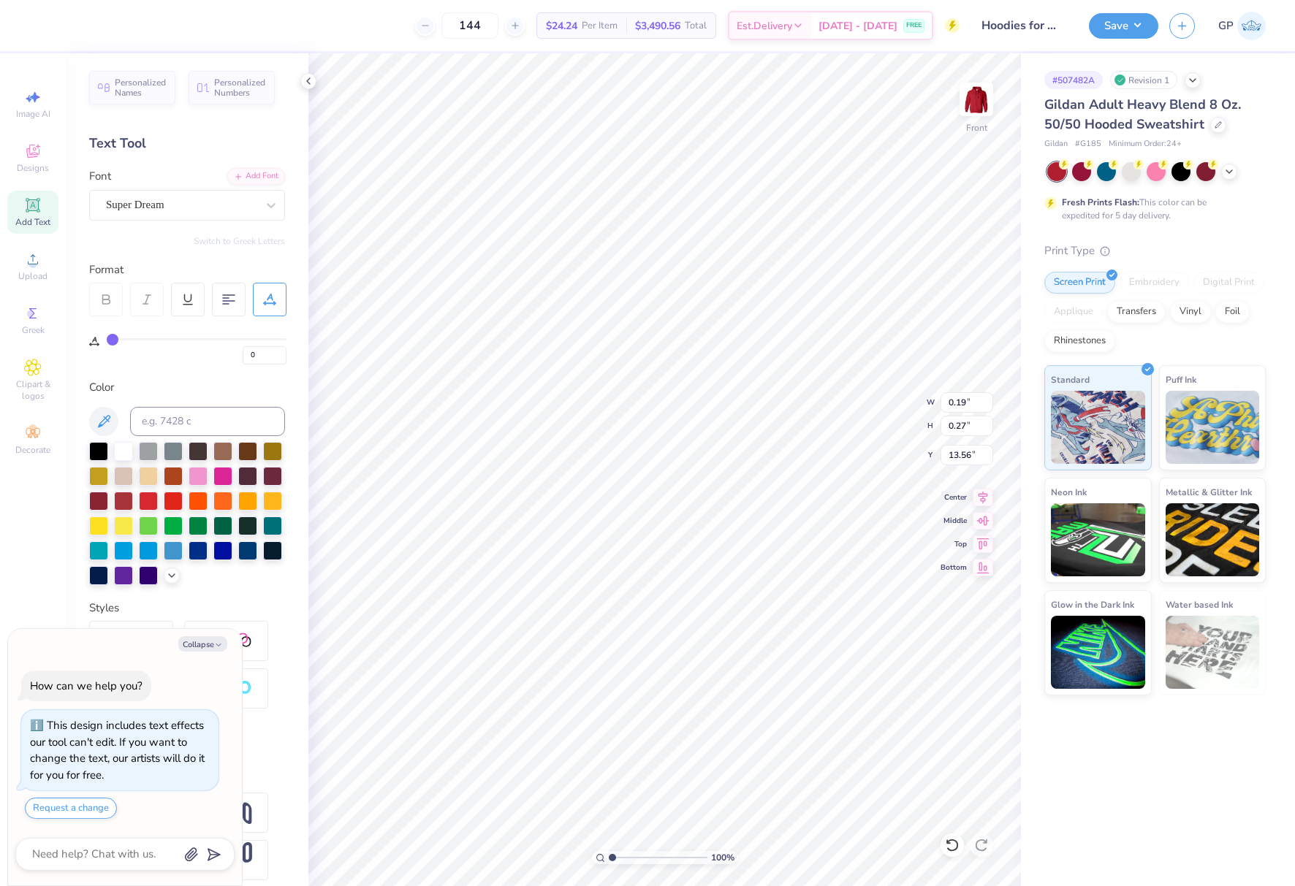
type input "1"
click at [609, 851] on input "range" at bounding box center [658, 857] width 99 height 13
click at [1105, 13] on div "Save" at bounding box center [1123, 26] width 69 height 26
click at [1104, 23] on button "Save" at bounding box center [1123, 24] width 69 height 26
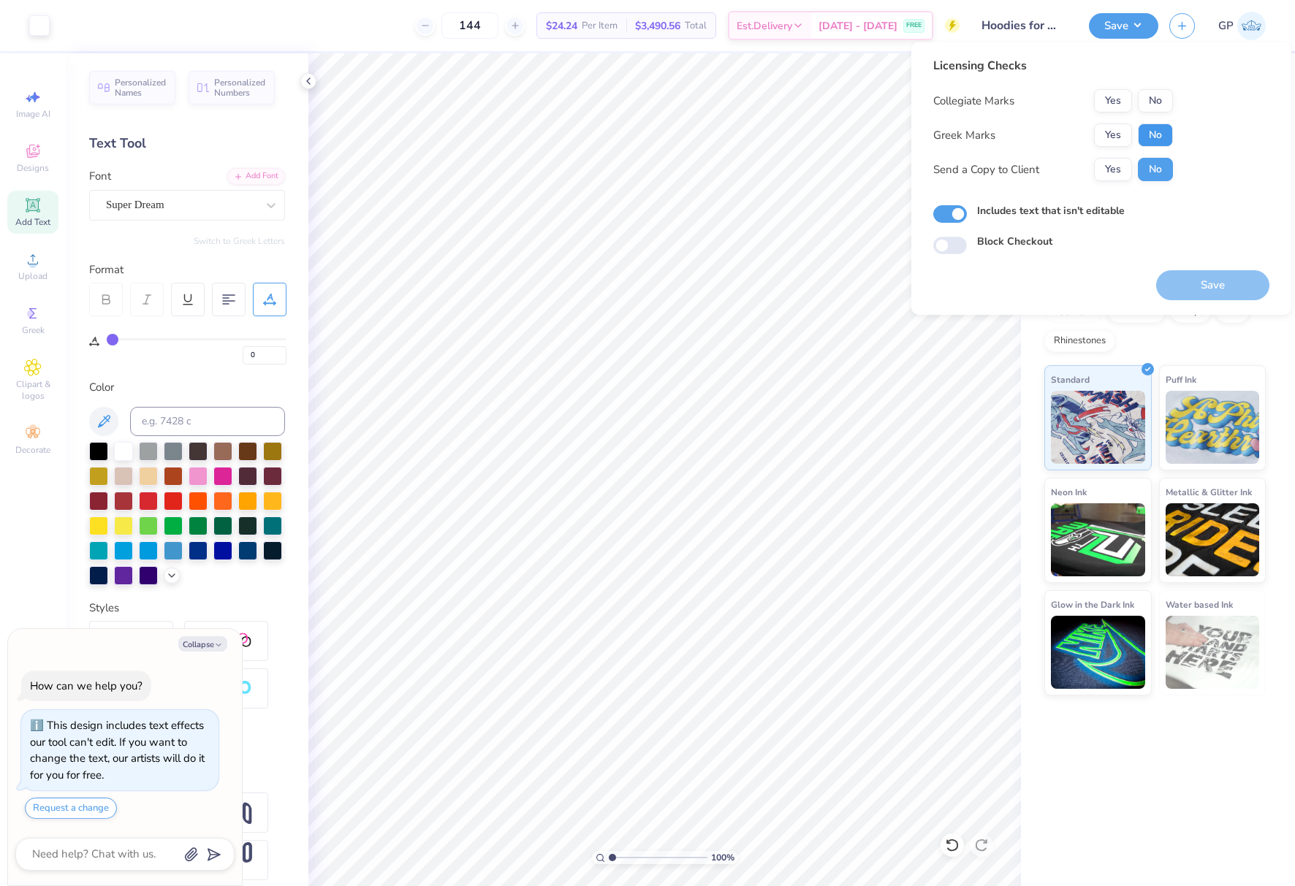
click at [1161, 130] on button "No" at bounding box center [1155, 135] width 35 height 23
click at [1160, 87] on div "Licensing Checks Collegiate Marks Yes No Greek Marks Yes No Send a Copy to Clie…" at bounding box center [1053, 124] width 240 height 135
click at [1161, 103] on button "No" at bounding box center [1155, 100] width 35 height 23
click at [1199, 284] on button "Save" at bounding box center [1212, 285] width 113 height 30
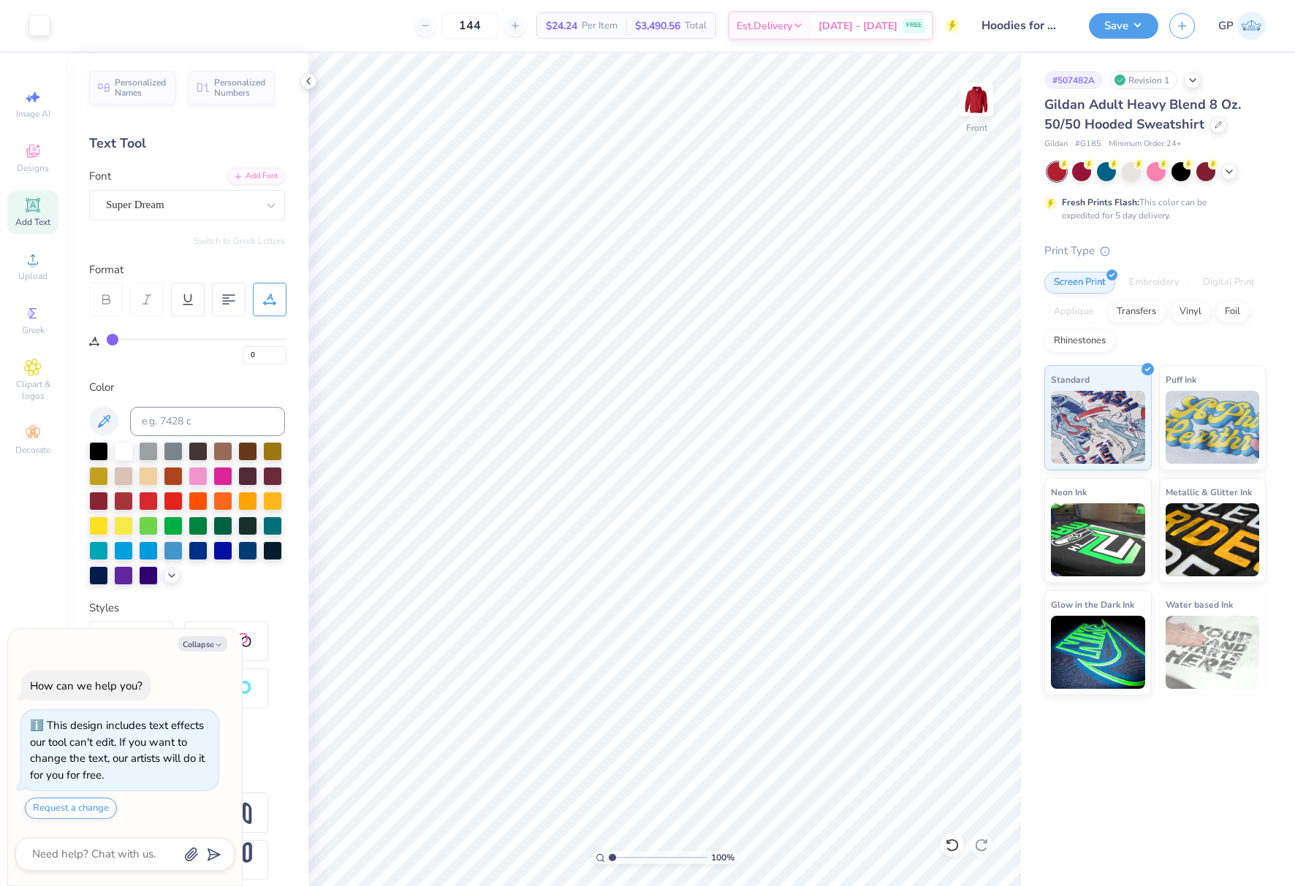
type textarea "x"
